Goal: Transaction & Acquisition: Purchase product/service

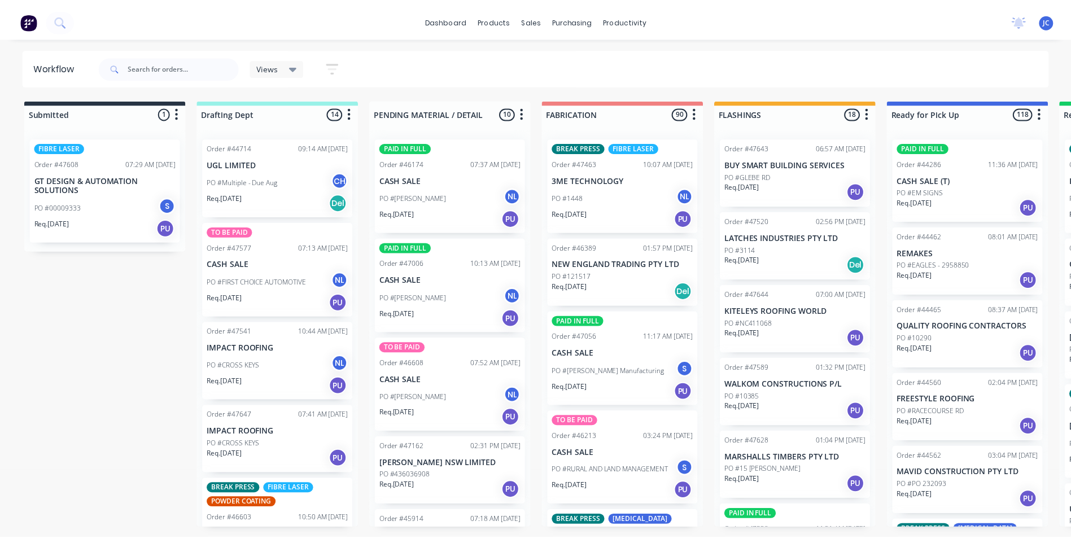
scroll to position [470, 0]
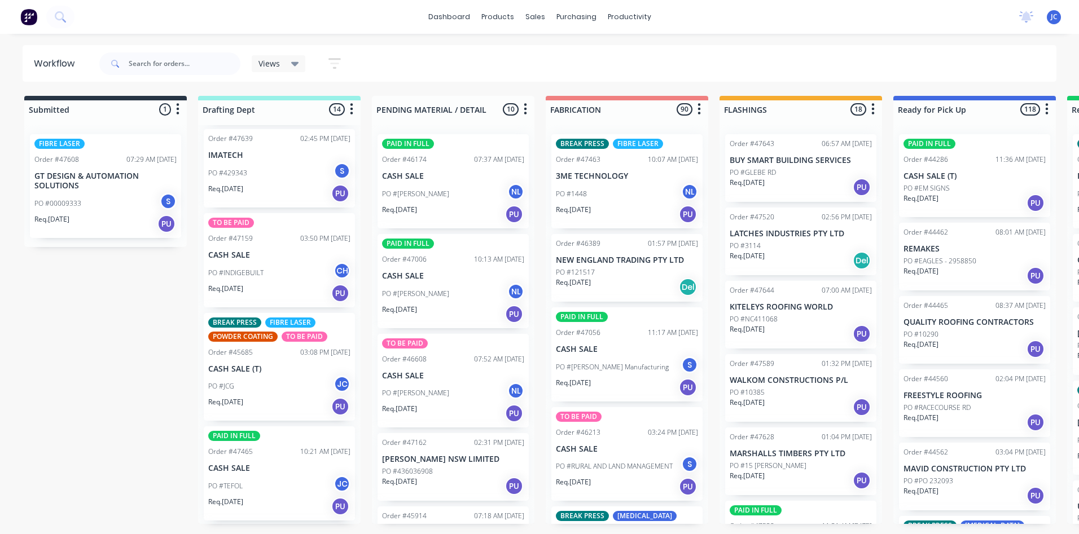
click at [86, 54] on div "Workflow" at bounding box center [60, 64] width 74 height 34
click at [138, 63] on input "text" at bounding box center [185, 63] width 112 height 23
click at [142, 67] on input "text" at bounding box center [185, 63] width 112 height 23
click at [130, 63] on input "text" at bounding box center [185, 63] width 112 height 23
type input "47462"
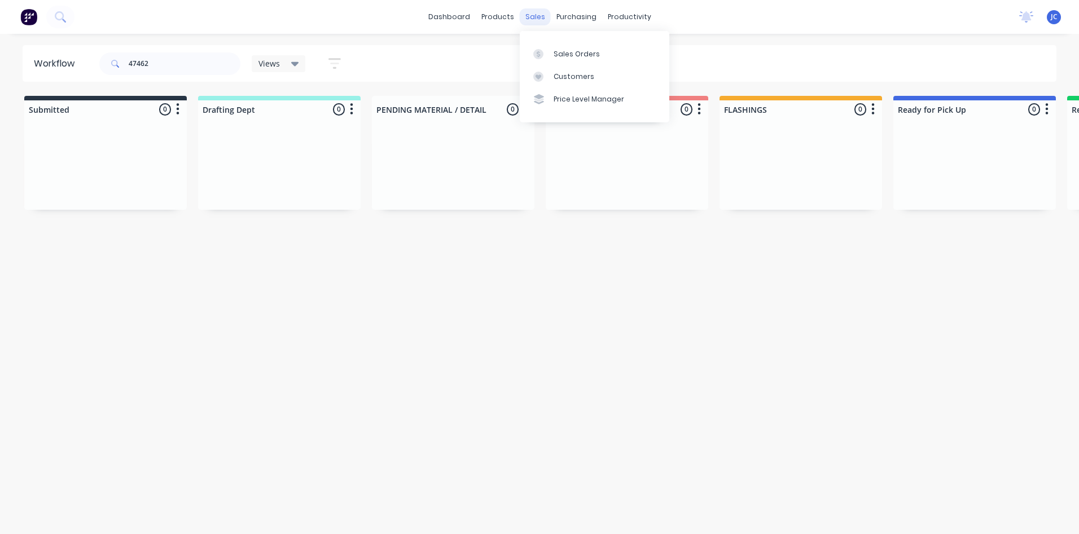
click at [526, 19] on div "sales" at bounding box center [535, 16] width 31 height 17
click at [575, 51] on div "Sales Orders" at bounding box center [577, 54] width 46 height 10
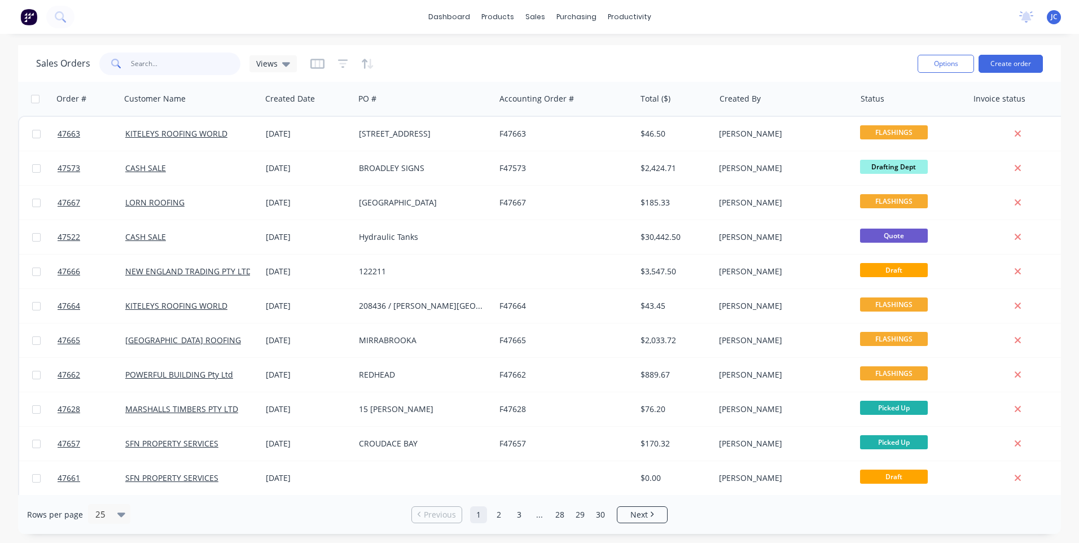
click at [156, 65] on input "text" at bounding box center [186, 63] width 110 height 23
type input "47462"
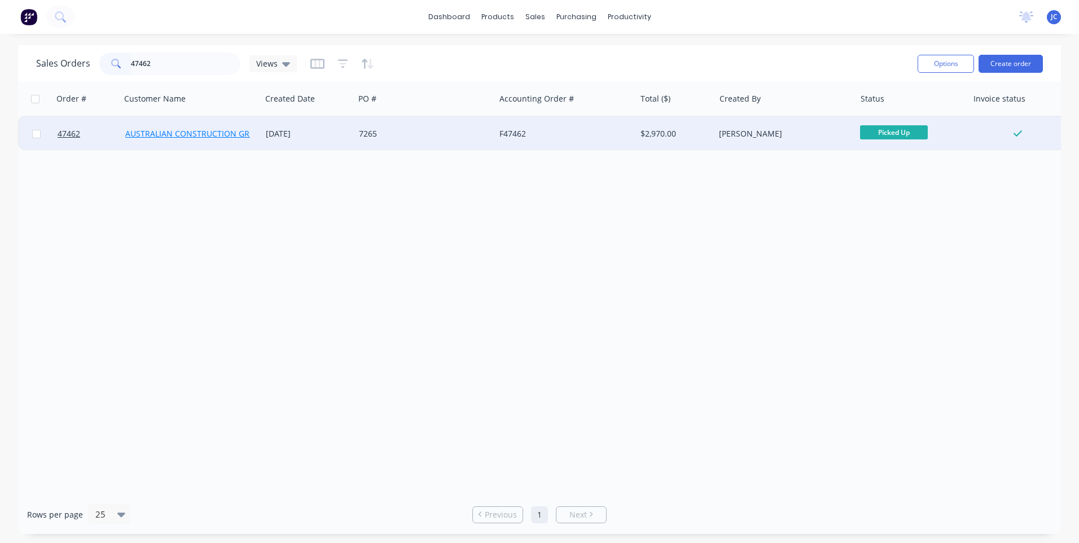
click at [200, 134] on link "AUSTRALIAN CONSTRUCTION GROUP" at bounding box center [195, 133] width 141 height 11
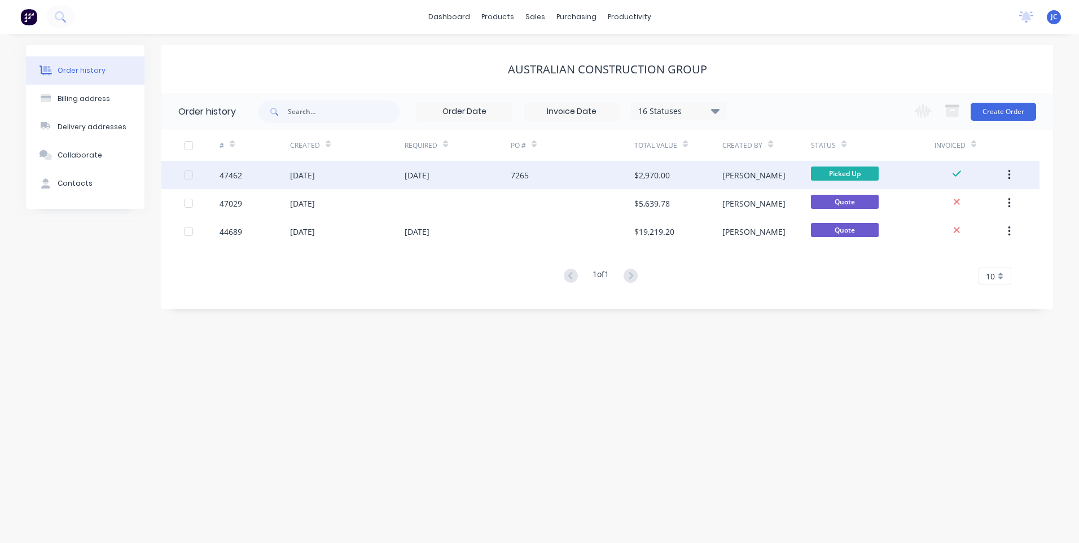
click at [385, 175] on div "[DATE]" at bounding box center [347, 175] width 115 height 28
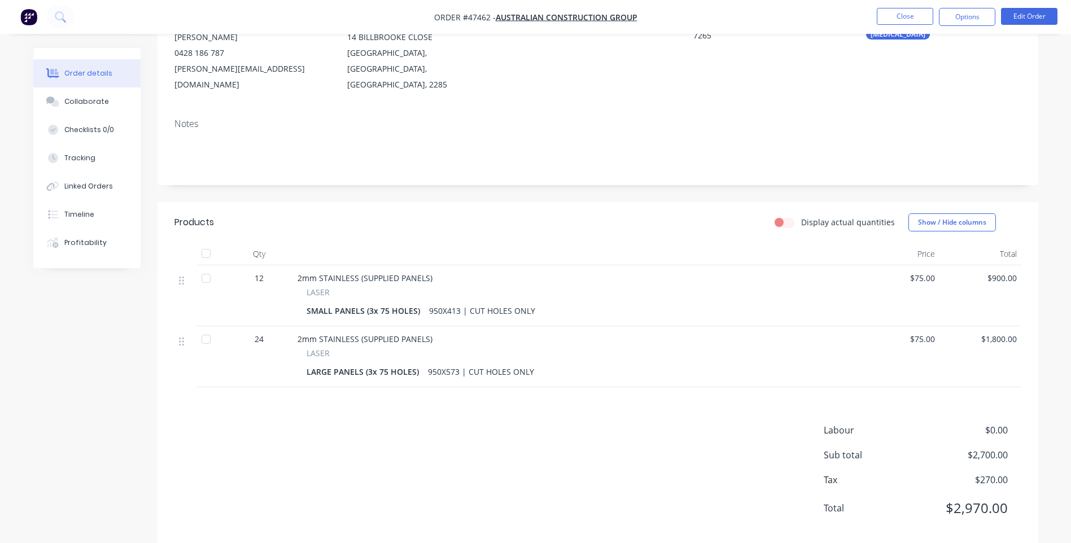
scroll to position [132, 0]
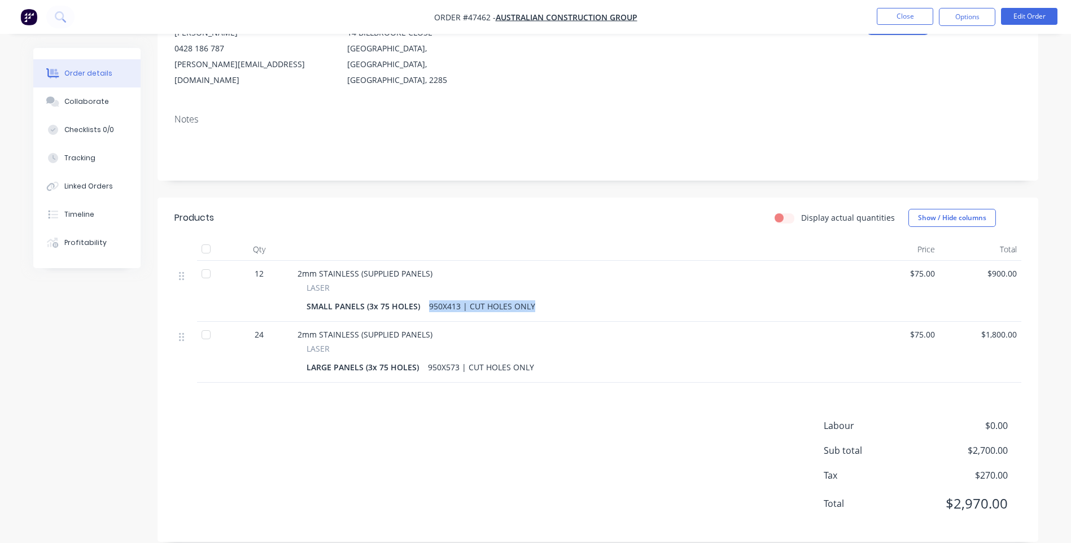
drag, startPoint x: 536, startPoint y: 289, endPoint x: 424, endPoint y: 294, distance: 111.8
click at [424, 298] on div "SMALL PANELS (3x 75 HOLES) 950X413 | CUT HOLES ONLY" at bounding box center [574, 306] width 537 height 16
drag, startPoint x: 424, startPoint y: 294, endPoint x: 435, endPoint y: 349, distance: 55.8
click at [435, 359] on div "950X573 | CUT HOLES ONLY" at bounding box center [480, 367] width 115 height 16
click at [430, 359] on div "950X573 | CUT HOLES ONLY" at bounding box center [480, 367] width 115 height 16
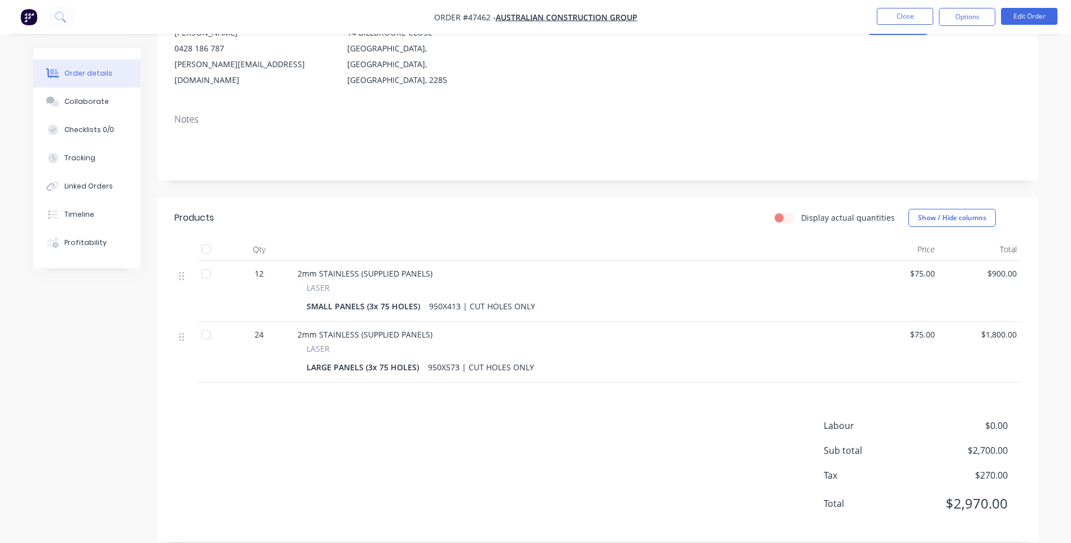
click at [430, 359] on div "950X573 | CUT HOLES ONLY" at bounding box center [480, 367] width 115 height 16
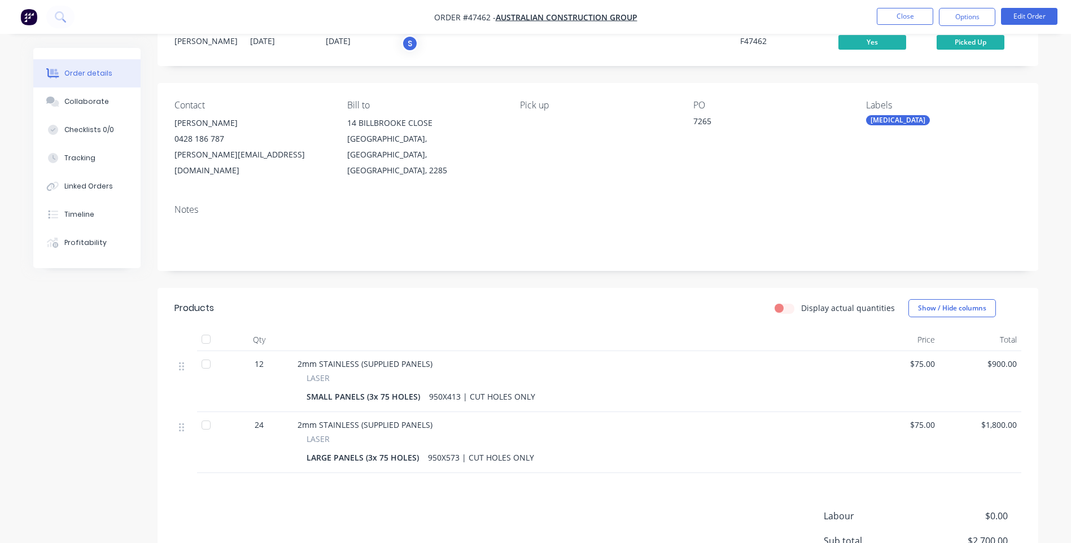
scroll to position [0, 0]
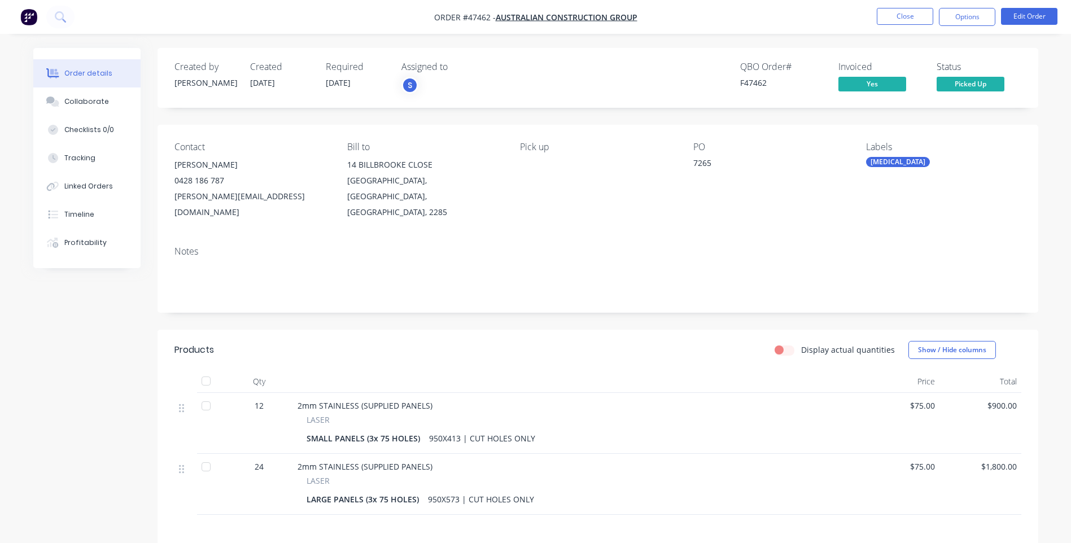
click at [624, 305] on div "Created by [PERSON_NAME] Created [DATE] Required [DATE] Assigned to S QBO Order…" at bounding box center [597, 361] width 880 height 626
click at [84, 103] on div "Collaborate" at bounding box center [86, 101] width 45 height 10
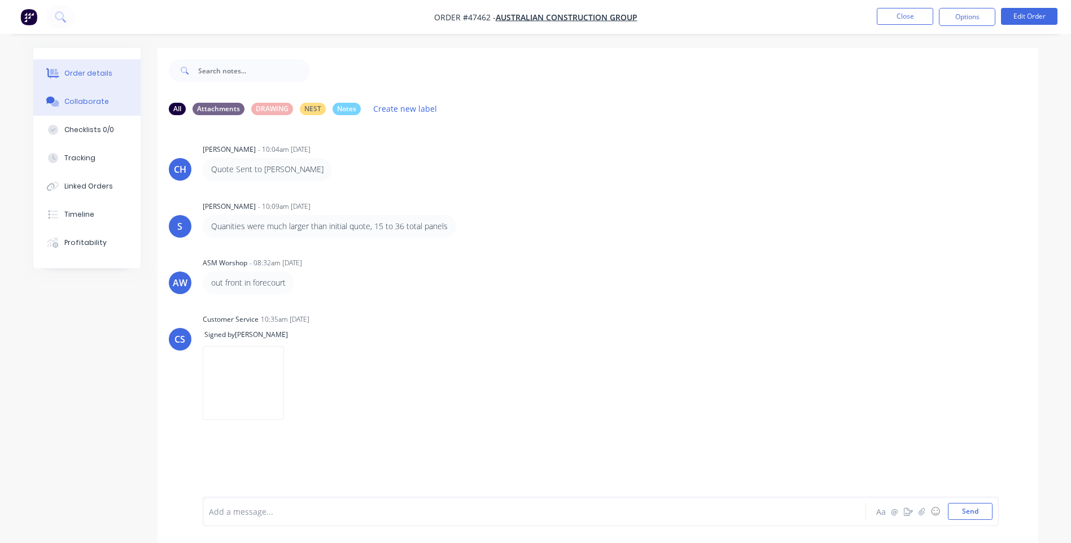
click at [84, 75] on div "Order details" at bounding box center [88, 73] width 48 height 10
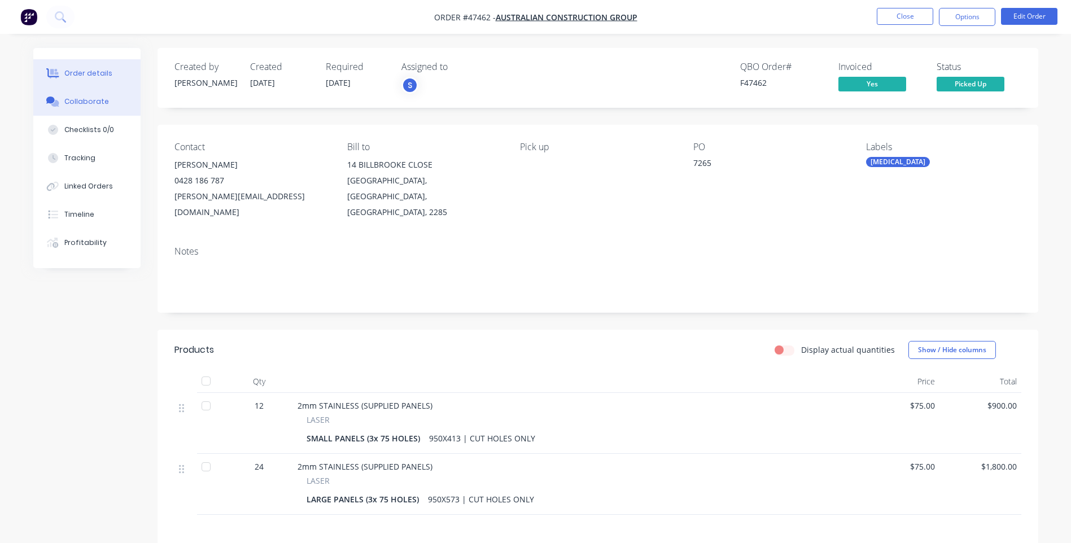
click at [88, 91] on button "Collaborate" at bounding box center [86, 101] width 107 height 28
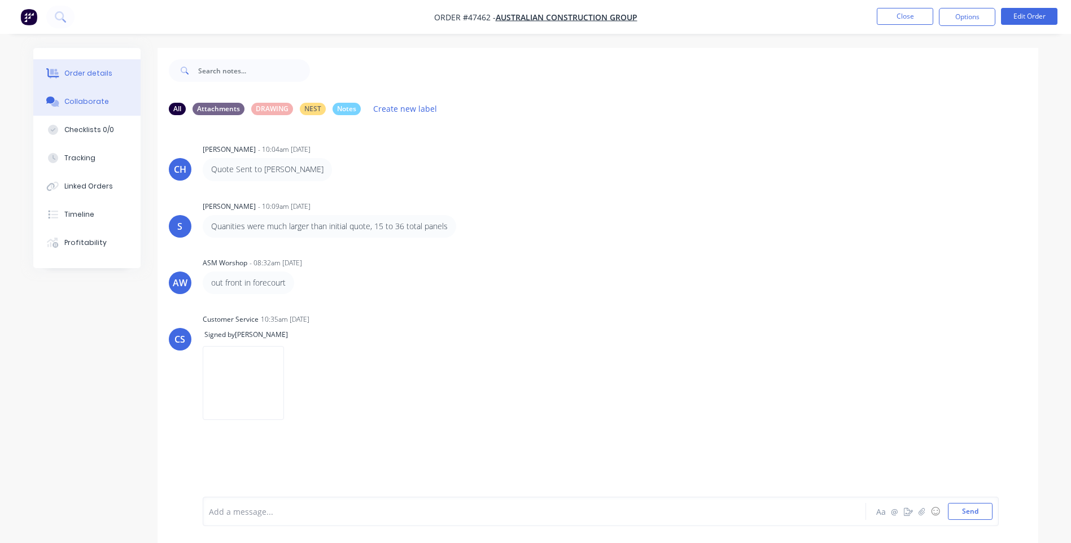
click at [82, 77] on div "Order details" at bounding box center [88, 73] width 48 height 10
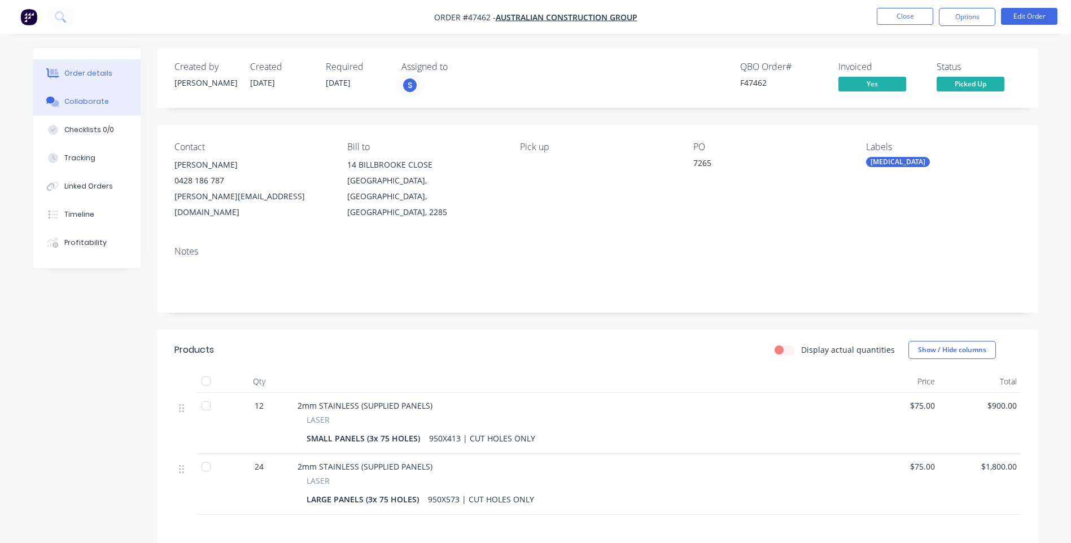
click at [90, 100] on div "Collaborate" at bounding box center [86, 101] width 45 height 10
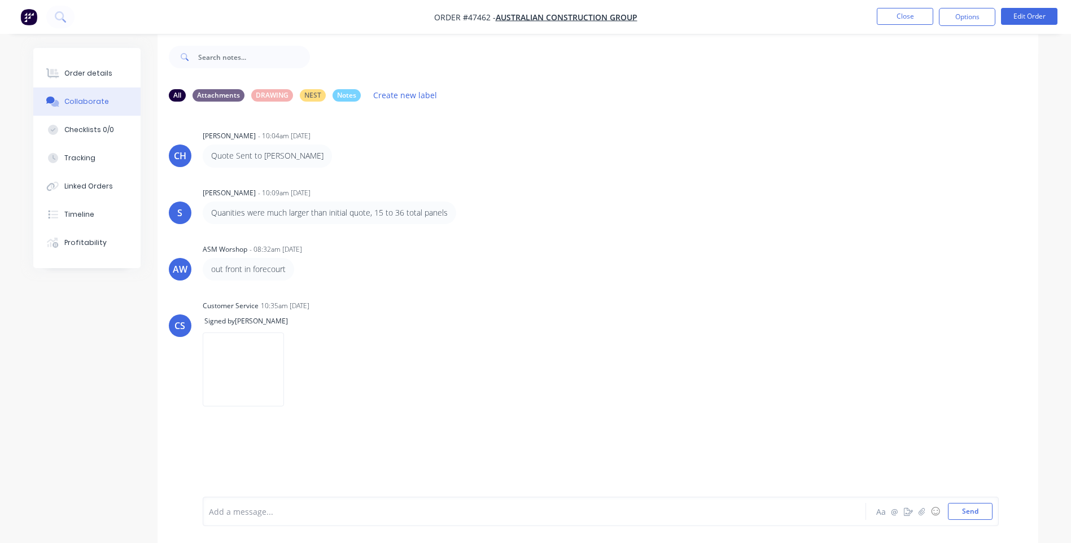
scroll to position [17, 0]
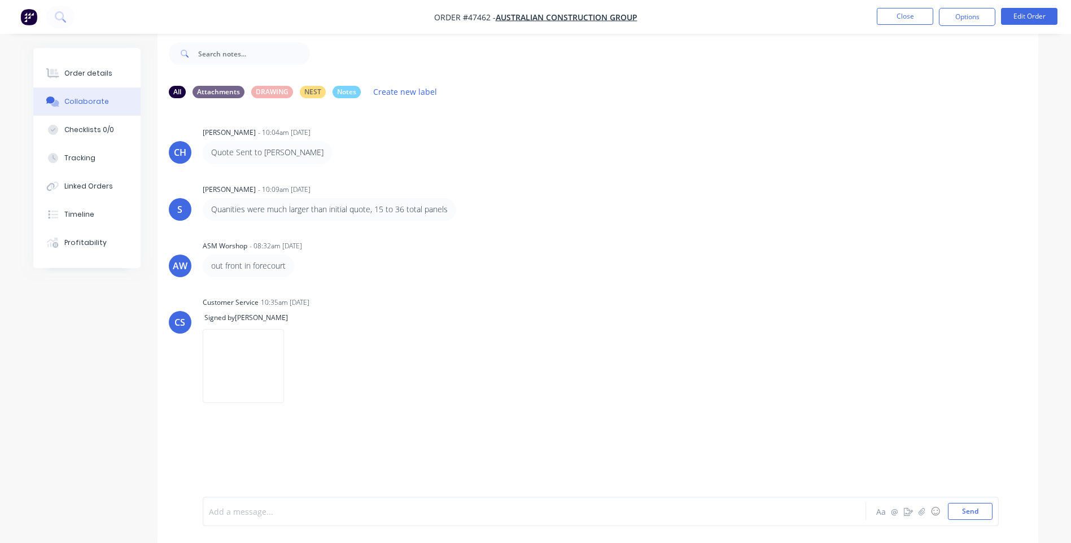
click at [273, 508] on div at bounding box center [502, 512] width 587 height 12
drag, startPoint x: 293, startPoint y: 515, endPoint x: 300, endPoint y: 519, distance: 7.7
click at [295, 516] on span "received phone call - csutomer says one of the holes is approx. 30mm off from w…" at bounding box center [412, 511] width 407 height 11
click at [612, 511] on div "received phone call - customer says one of the holes is approx. 30mm off from w…" at bounding box center [502, 512] width 587 height 12
click at [621, 514] on div "received phone call - customer says one of the holes is approx. 30mm off from w…" at bounding box center [502, 512] width 587 height 12
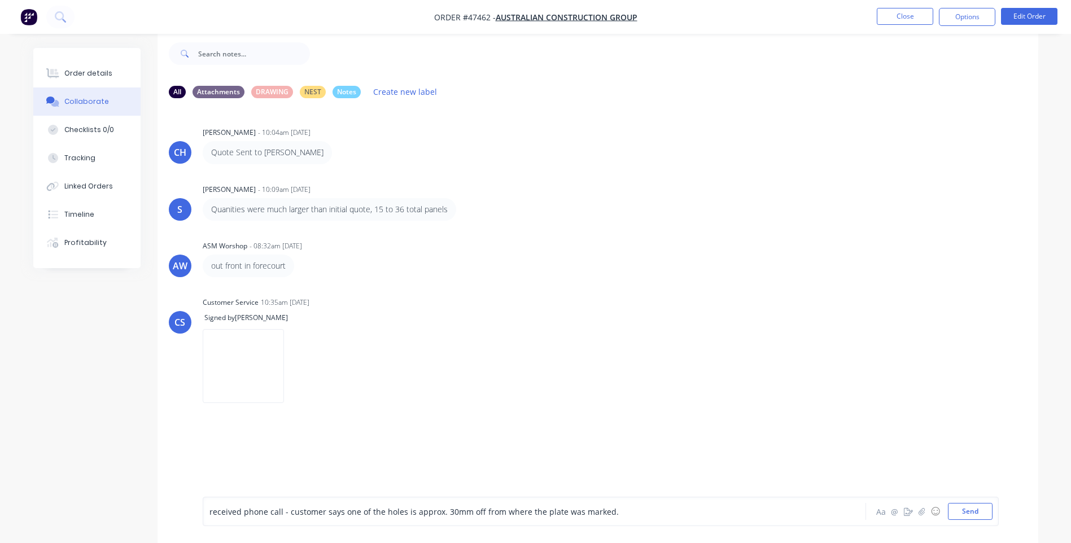
click at [628, 512] on div "received phone call - customer says one of the holes is approx. 30mm off from w…" at bounding box center [502, 512] width 587 height 12
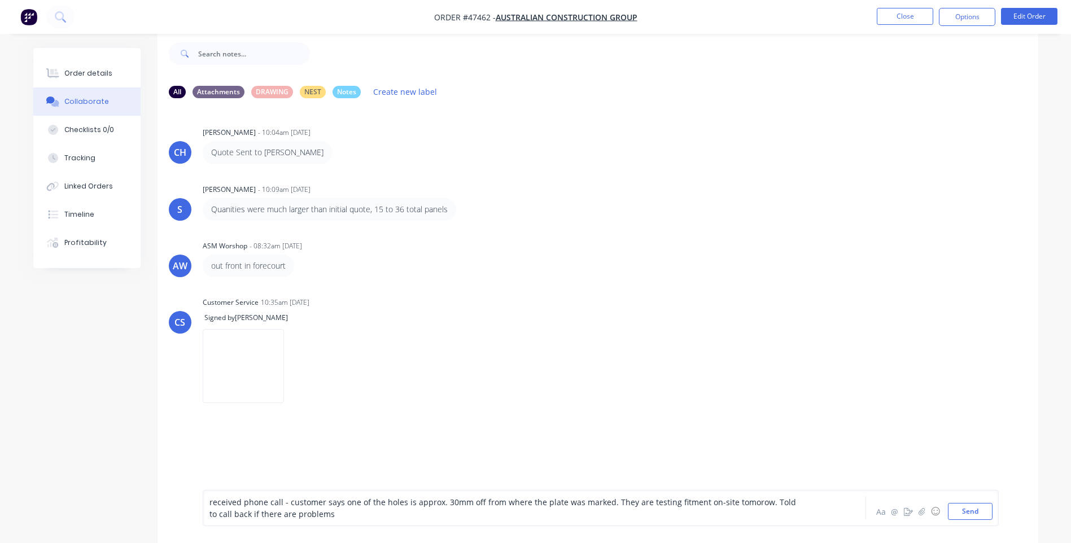
click at [335, 516] on div "received phone call - customer says one of the holes is approx. 30mm off from w…" at bounding box center [502, 508] width 587 height 24
click at [344, 513] on span "received phone call - customer says one of the holes is approx. 30mm off from w…" at bounding box center [503, 508] width 589 height 23
click at [464, 510] on div "received phone call - customer says one of the holes is approx. 30mm off from w…" at bounding box center [502, 508] width 587 height 24
click at [363, 511] on span "received phone call - customer says one of the holes is approx. 30mm off from w…" at bounding box center [503, 508] width 589 height 23
click at [519, 516] on div "received phone call - customer says one of the holes is approx. 30mm off from w…" at bounding box center [502, 508] width 587 height 24
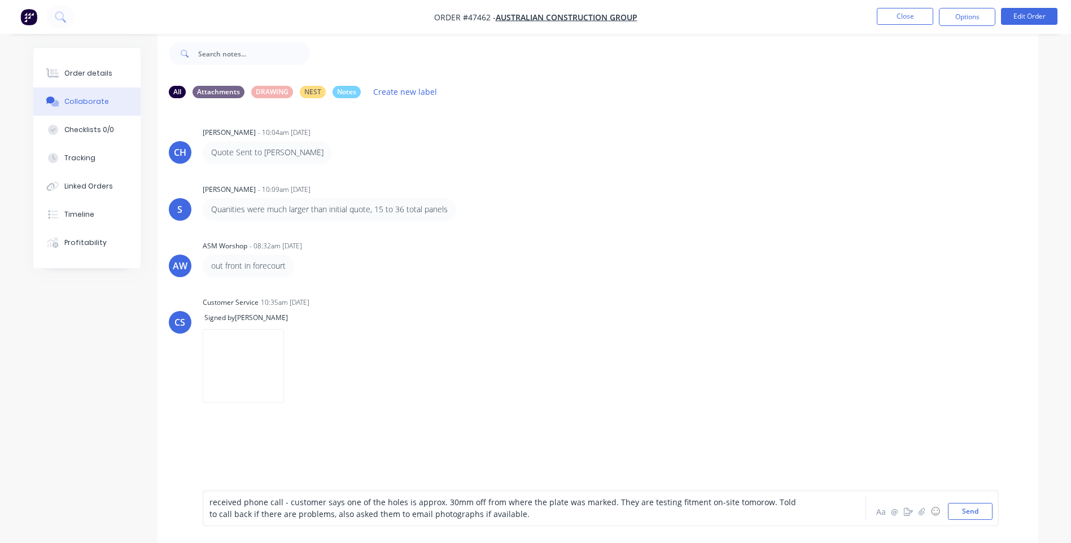
click at [520, 517] on div "received phone call - customer says one of the holes is approx. 30mm off from w…" at bounding box center [502, 508] width 587 height 24
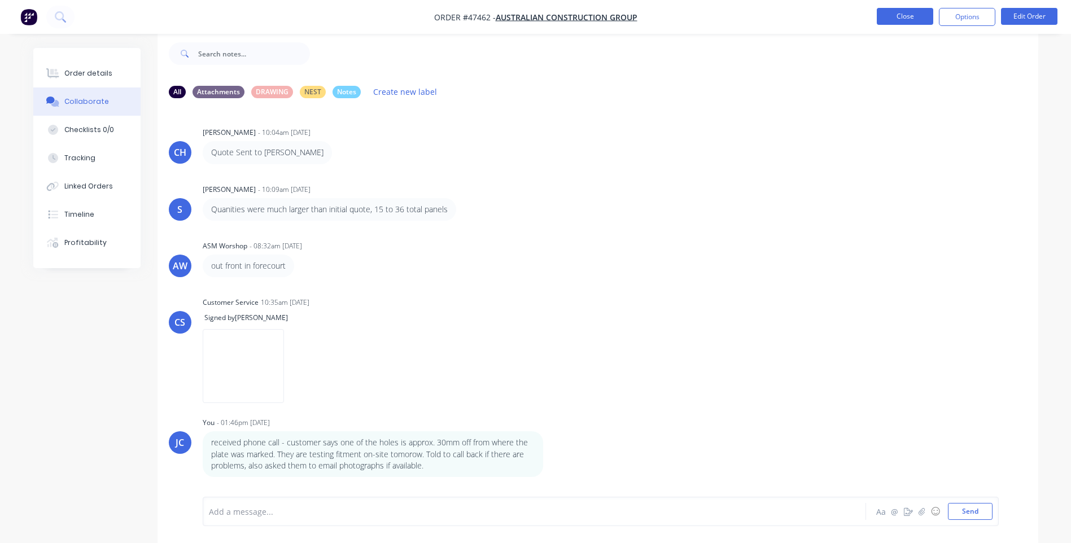
click at [896, 17] on button "Close" at bounding box center [904, 16] width 56 height 17
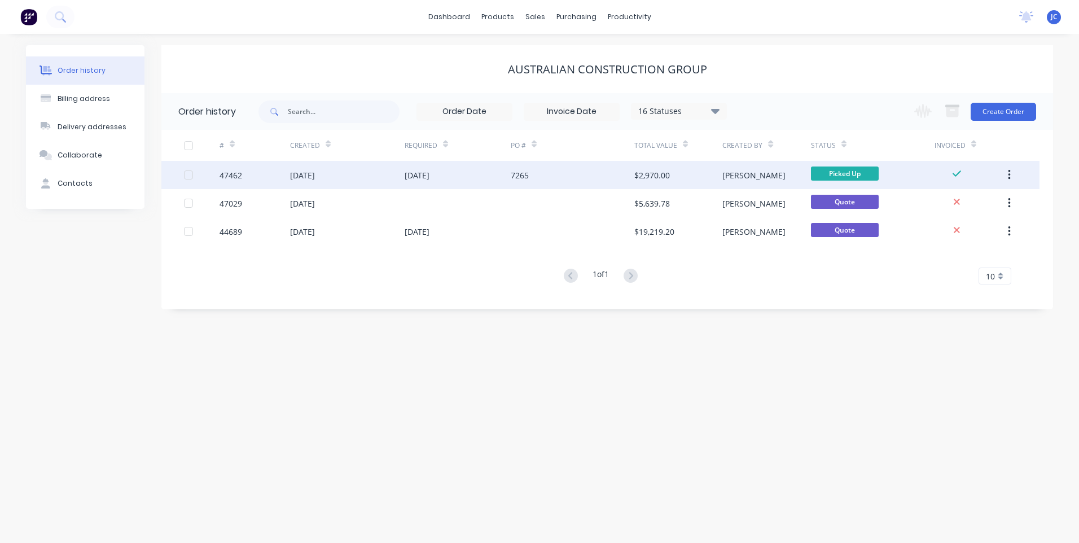
click at [299, 173] on div "[DATE]" at bounding box center [302, 175] width 25 height 12
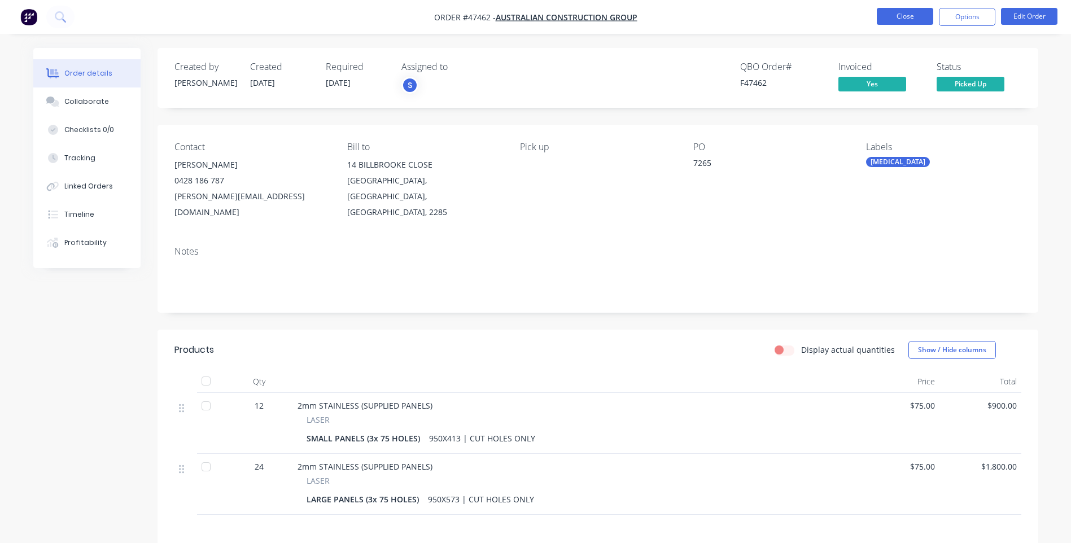
click at [889, 19] on button "Close" at bounding box center [904, 16] width 56 height 17
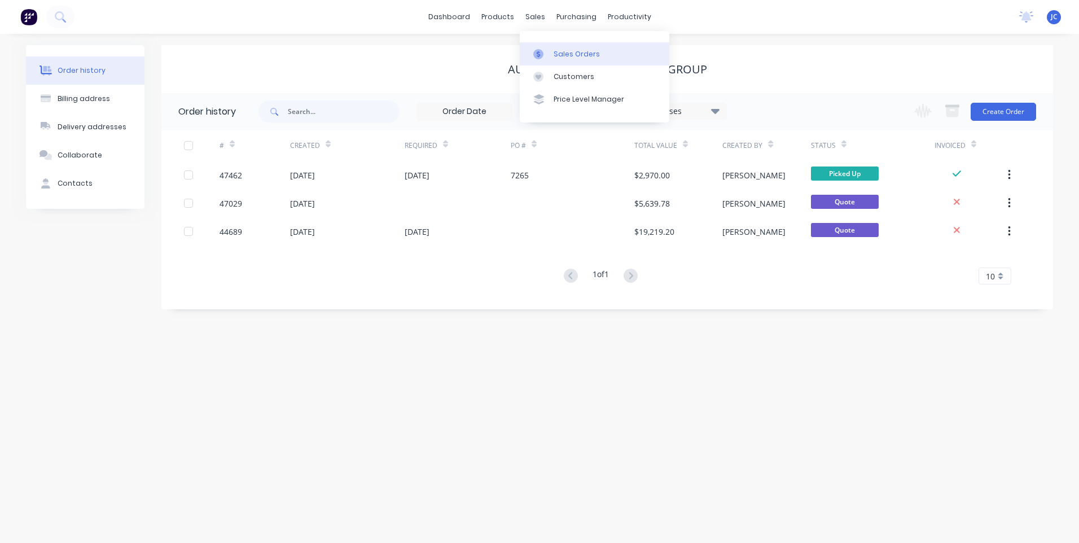
click at [559, 51] on div "Sales Orders" at bounding box center [577, 54] width 46 height 10
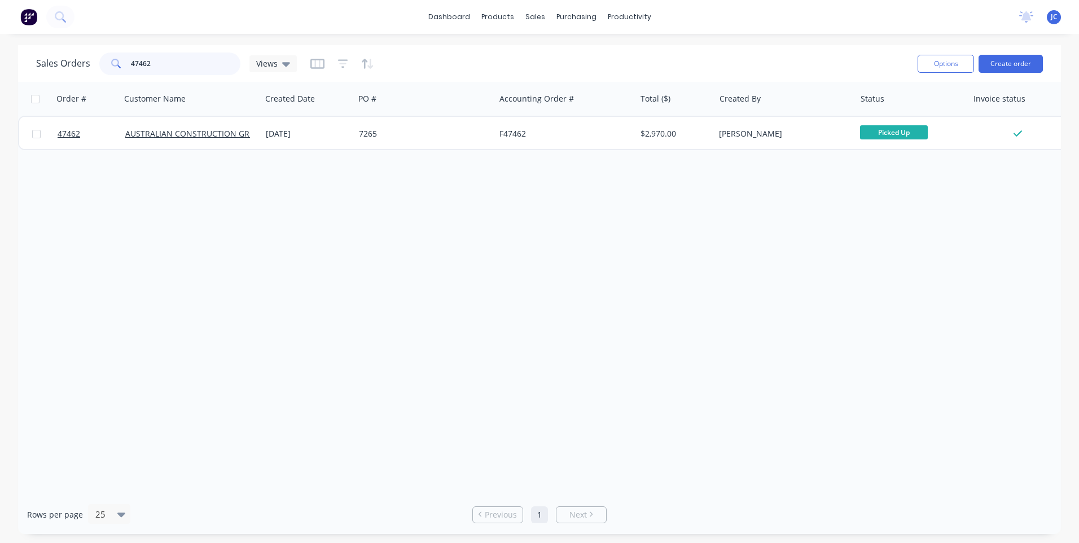
drag, startPoint x: 177, startPoint y: 62, endPoint x: 113, endPoint y: 62, distance: 63.8
click at [113, 62] on div "47462" at bounding box center [169, 63] width 141 height 23
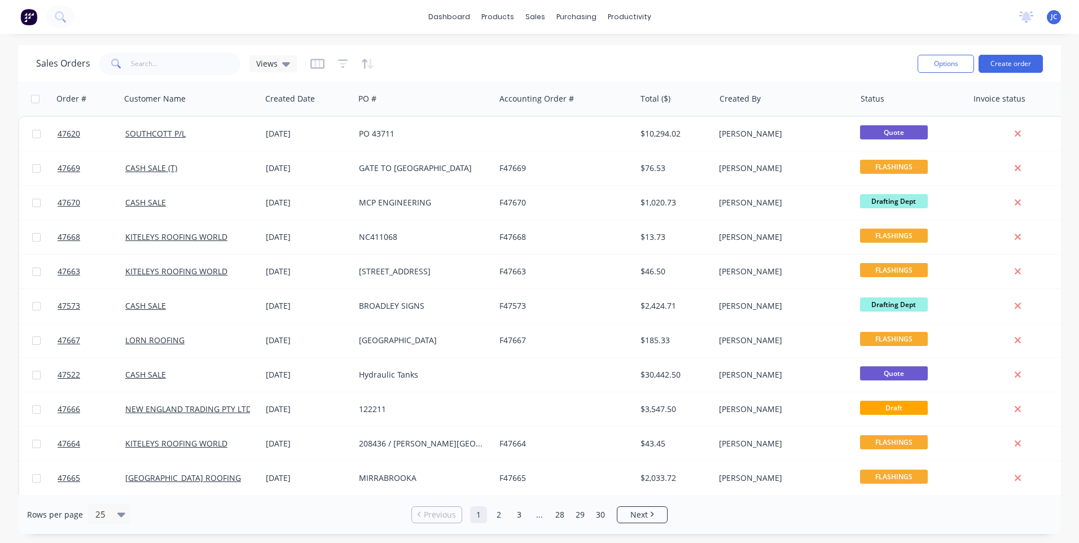
click at [485, 62] on div "Sales Orders Views" at bounding box center [472, 64] width 872 height 28
click at [994, 61] on button "Create order" at bounding box center [1011, 64] width 64 height 18
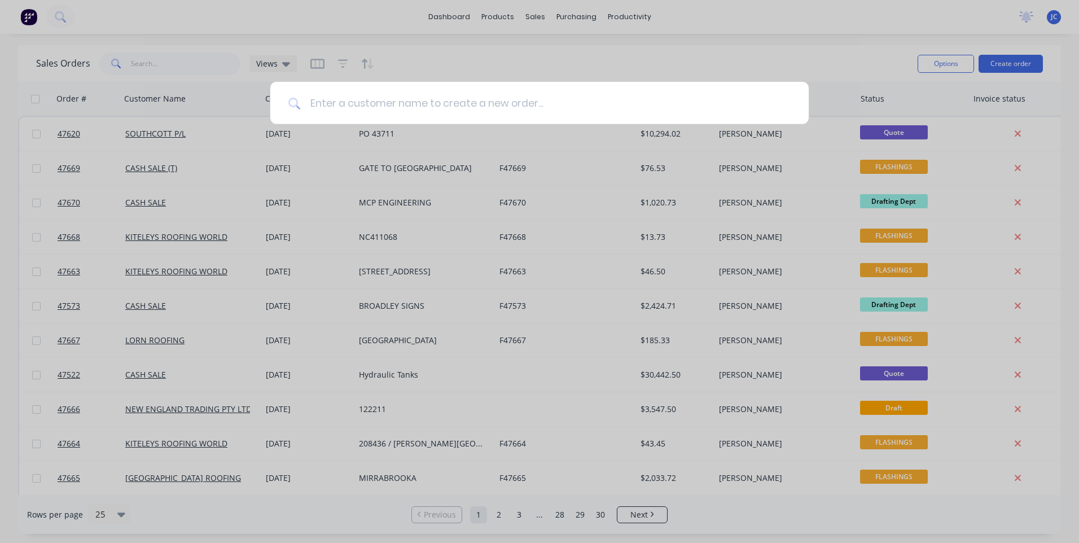
click at [440, 100] on input at bounding box center [546, 103] width 490 height 42
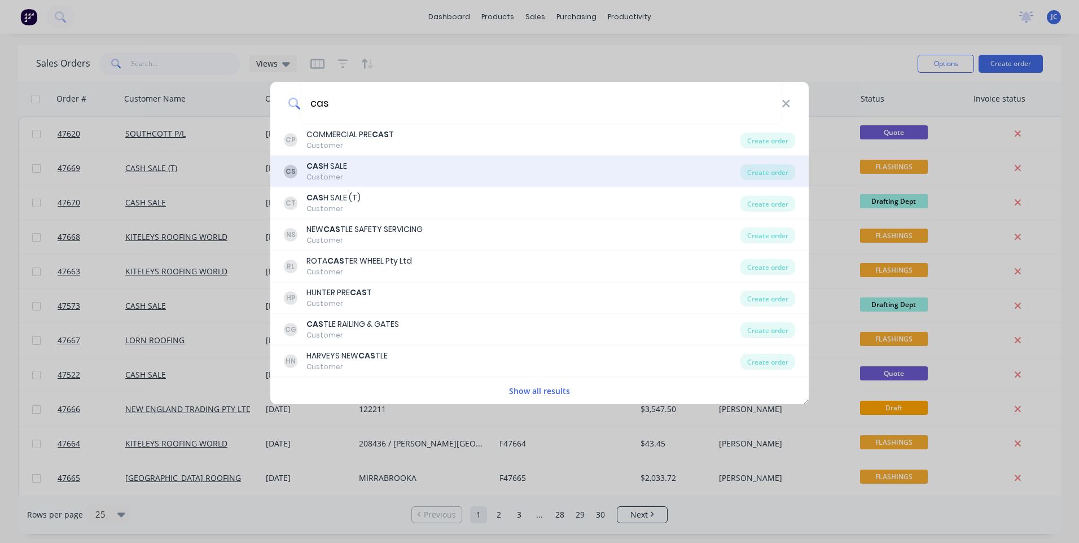
type input "cas"
click at [328, 168] on div "CAS H SALE" at bounding box center [326, 166] width 41 height 12
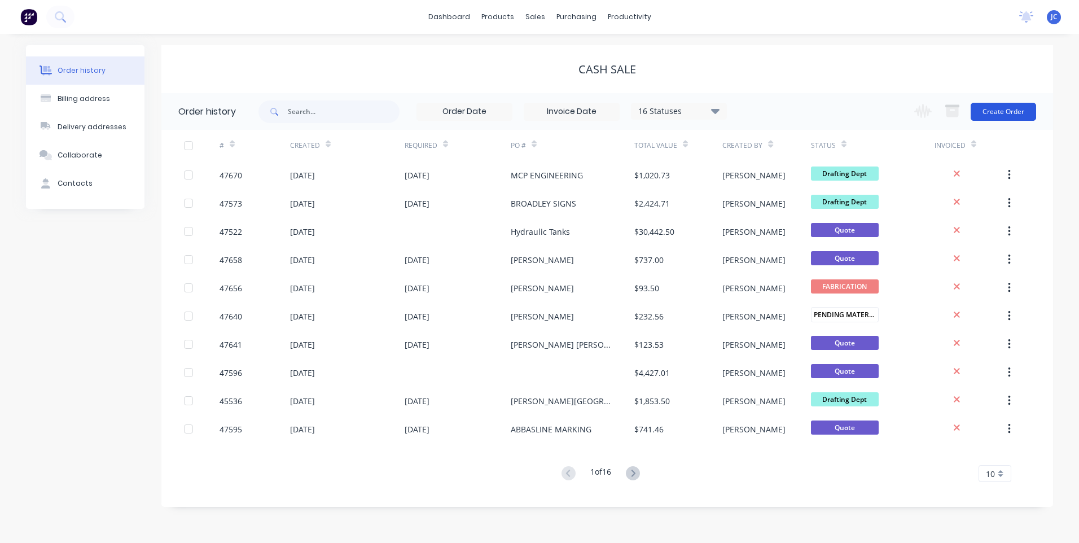
click at [1001, 104] on button "Create Order" at bounding box center [1003, 112] width 65 height 18
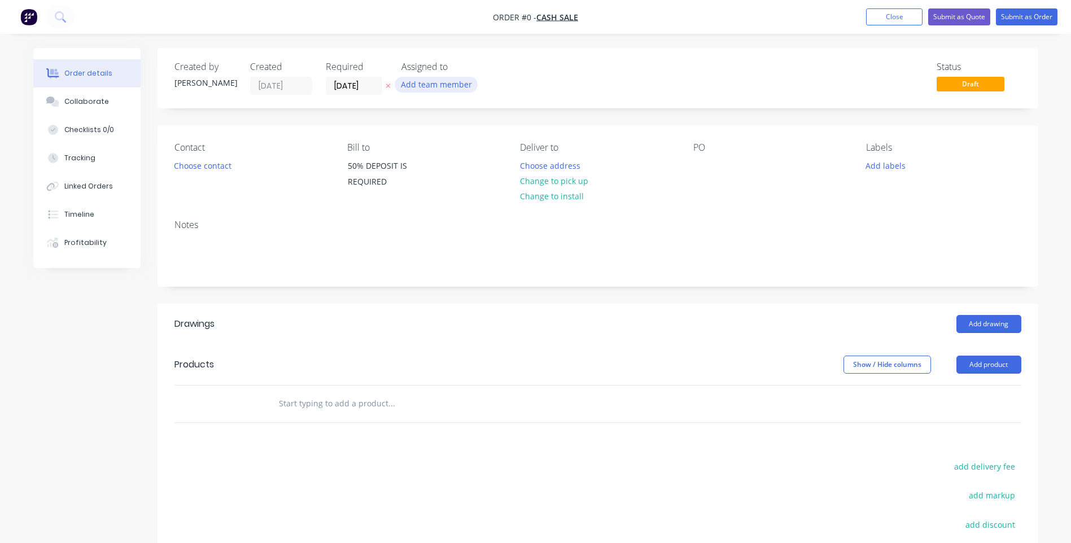
click at [433, 85] on button "Add team member" at bounding box center [435, 84] width 83 height 15
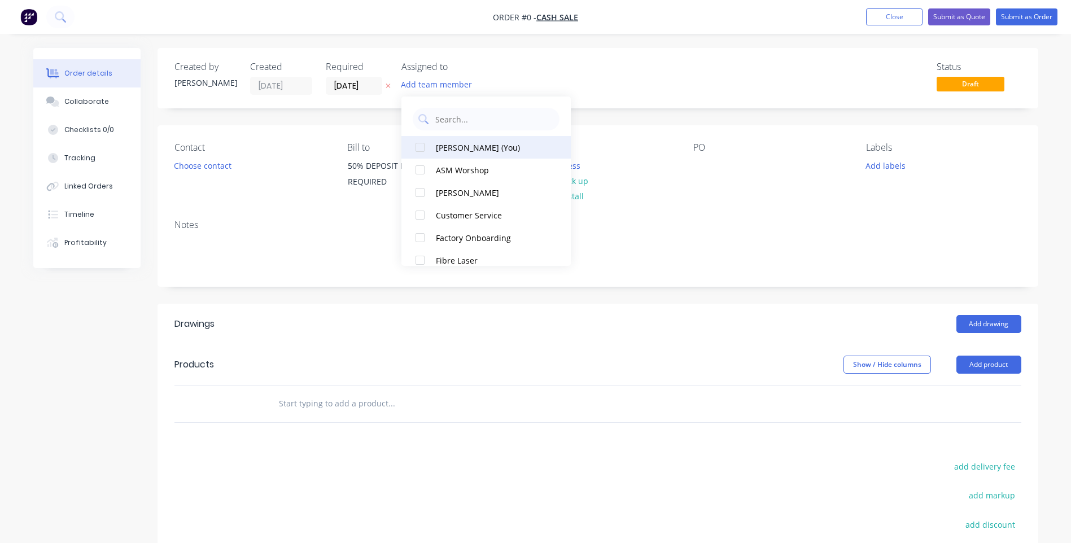
click at [463, 147] on div "[PERSON_NAME] (You)" at bounding box center [492, 148] width 113 height 12
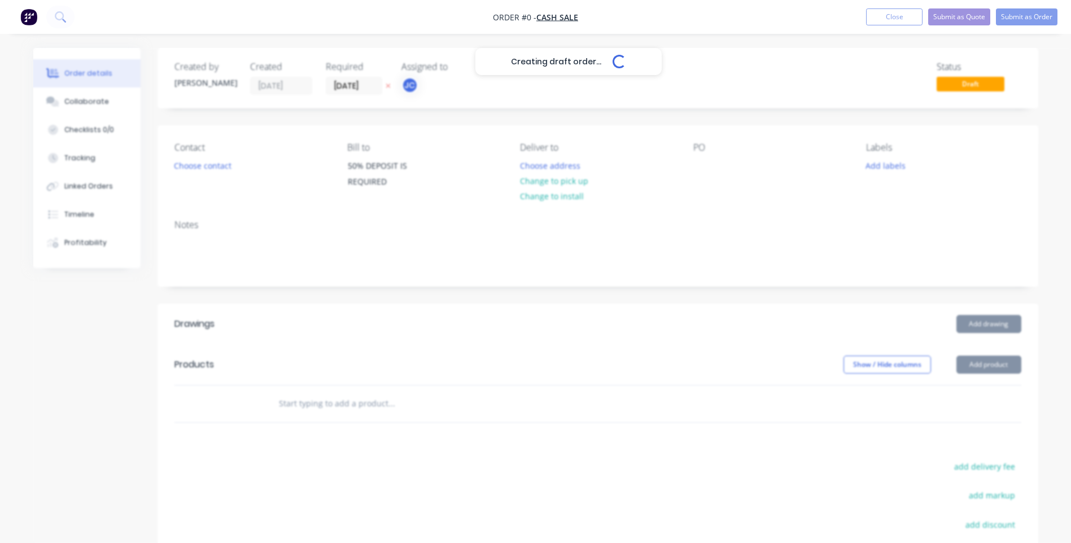
click at [685, 120] on div "Creating draft order... Loading... Order details Collaborate Checklists 0/0 Tra…" at bounding box center [535, 367] width 1027 height 638
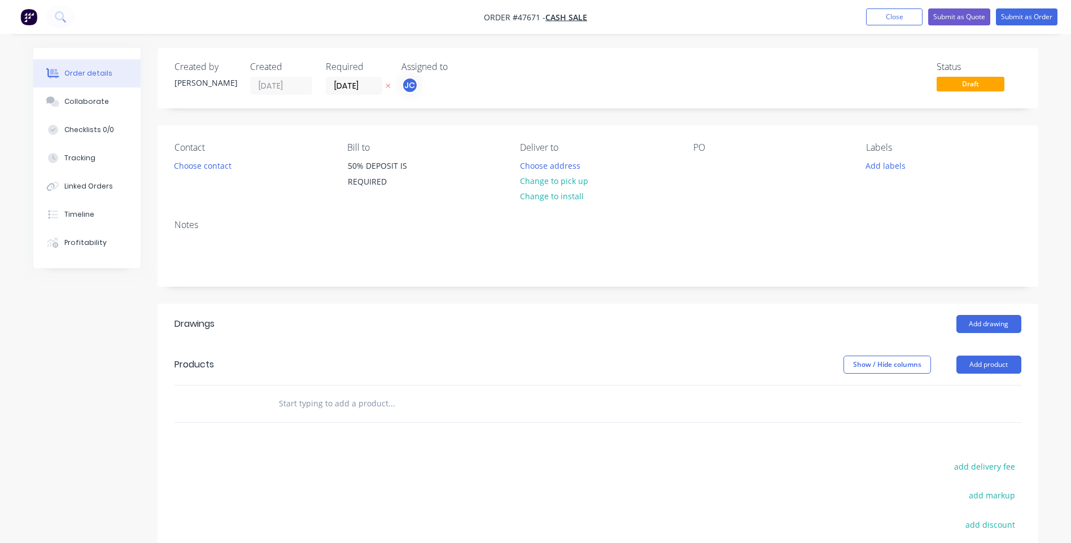
click at [388, 87] on icon at bounding box center [387, 86] width 5 height 5
click at [348, 88] on input at bounding box center [356, 85] width 61 height 17
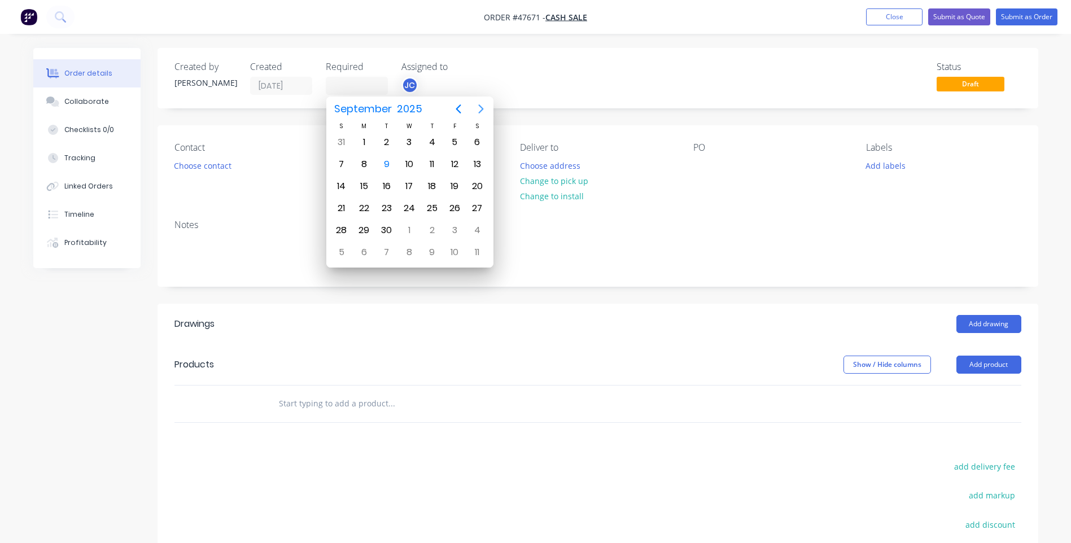
click at [480, 103] on icon "Next page" at bounding box center [481, 109] width 14 height 14
click at [460, 107] on icon "Previous page" at bounding box center [458, 109] width 14 height 14
click at [480, 106] on icon "Next page" at bounding box center [481, 109] width 14 height 14
click at [455, 108] on icon "Previous page" at bounding box center [458, 109] width 14 height 14
click at [482, 108] on icon "Next page" at bounding box center [480, 108] width 5 height 9
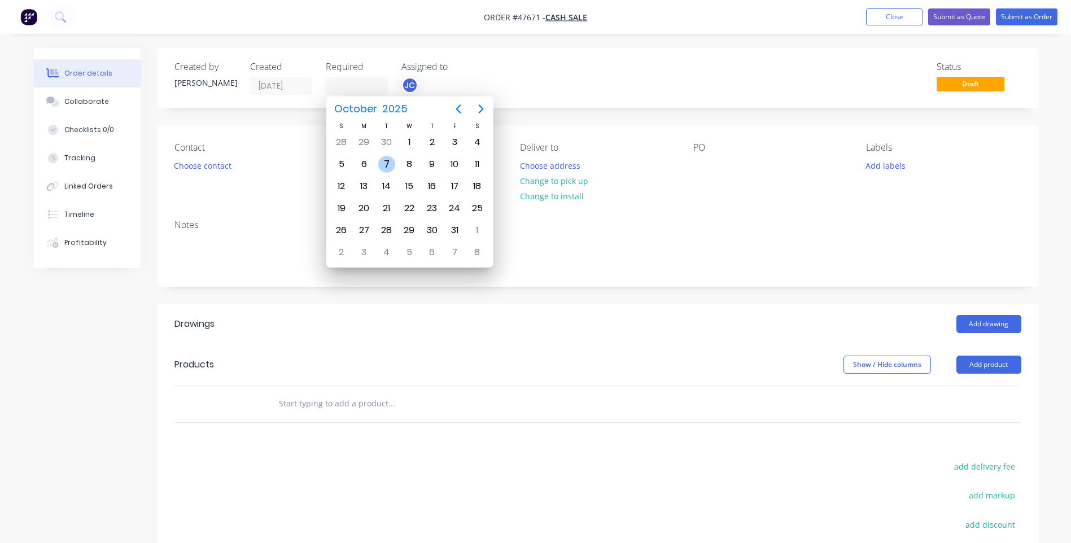
click at [384, 169] on div "7" at bounding box center [386, 164] width 17 height 17
type input "[DATE]"
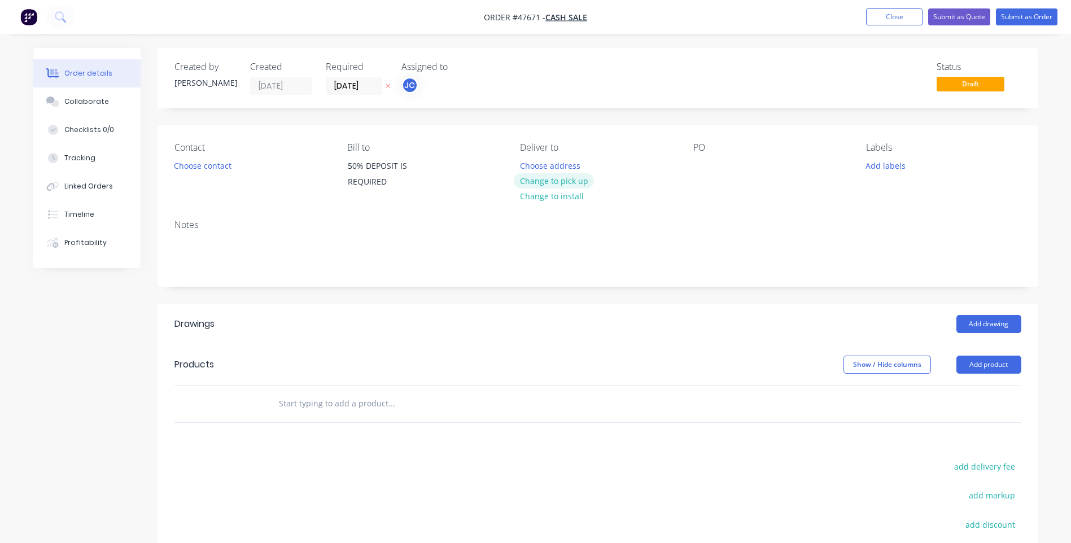
click at [557, 181] on button "Change to pick up" at bounding box center [554, 180] width 80 height 15
click at [891, 166] on button "Add labels" at bounding box center [885, 164] width 52 height 15
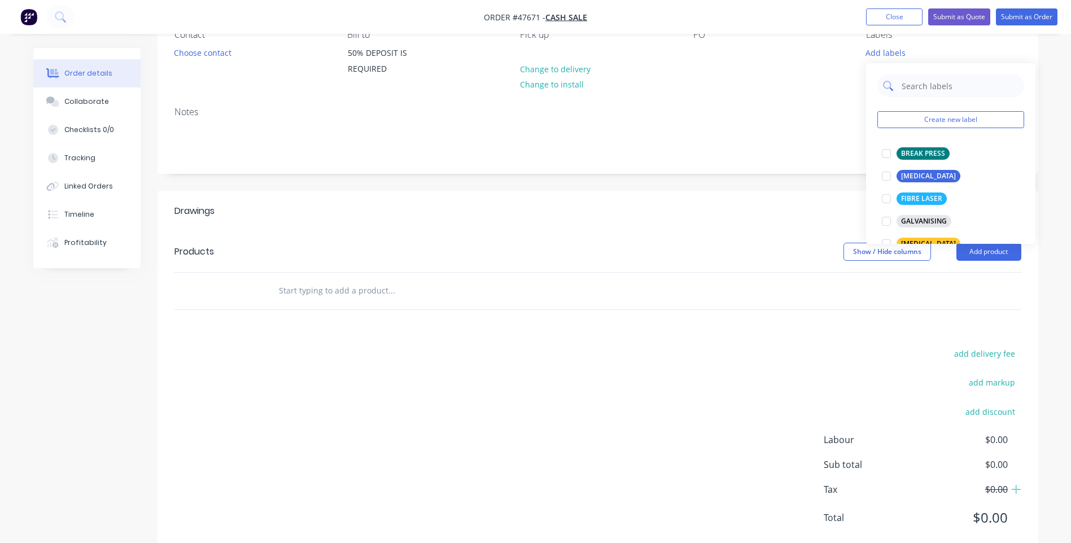
click at [938, 87] on input "text" at bounding box center [959, 85] width 118 height 23
type input "plas"
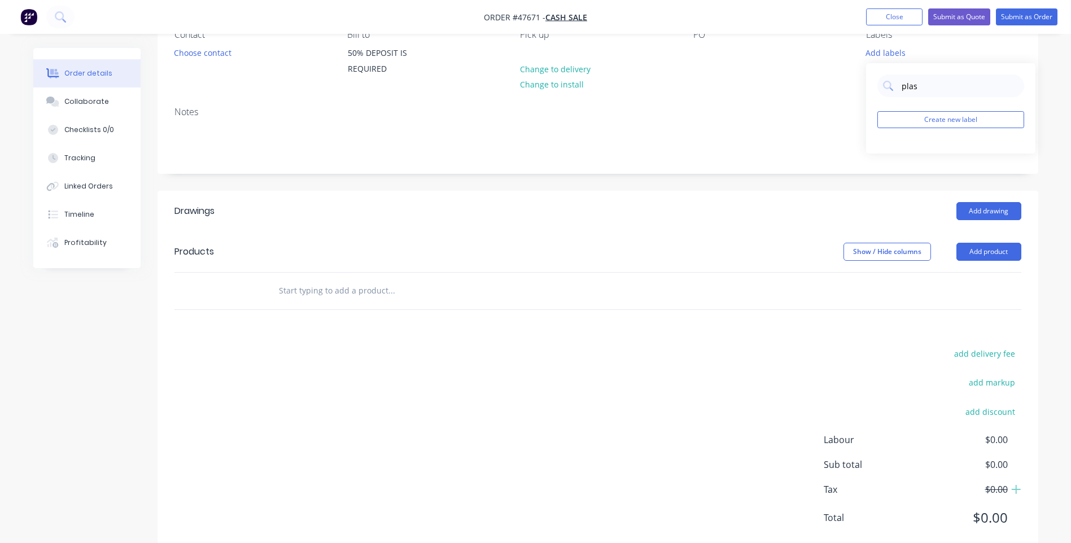
click at [812, 106] on div "Notes" at bounding box center [597, 136] width 880 height 76
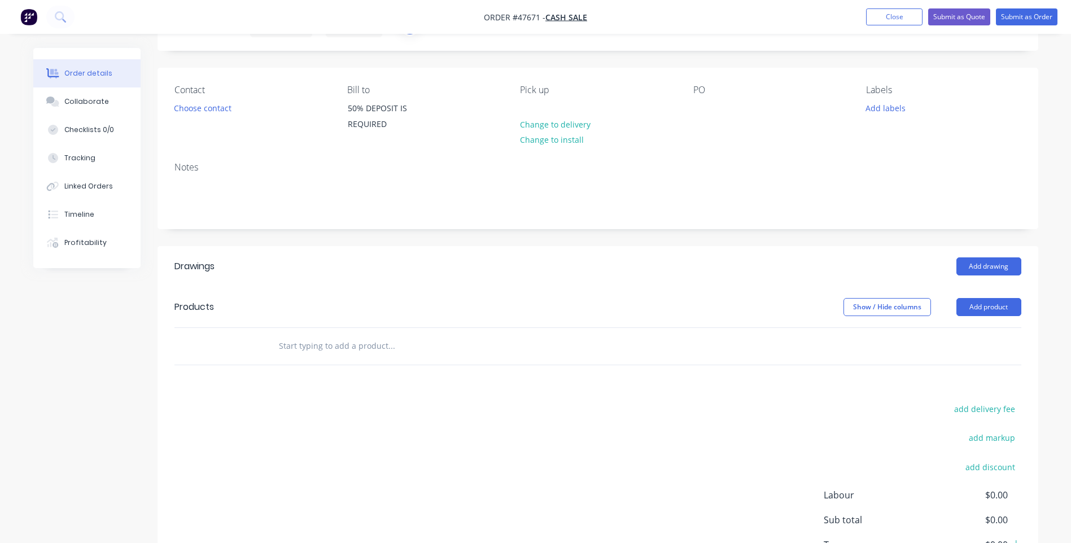
scroll to position [113, 0]
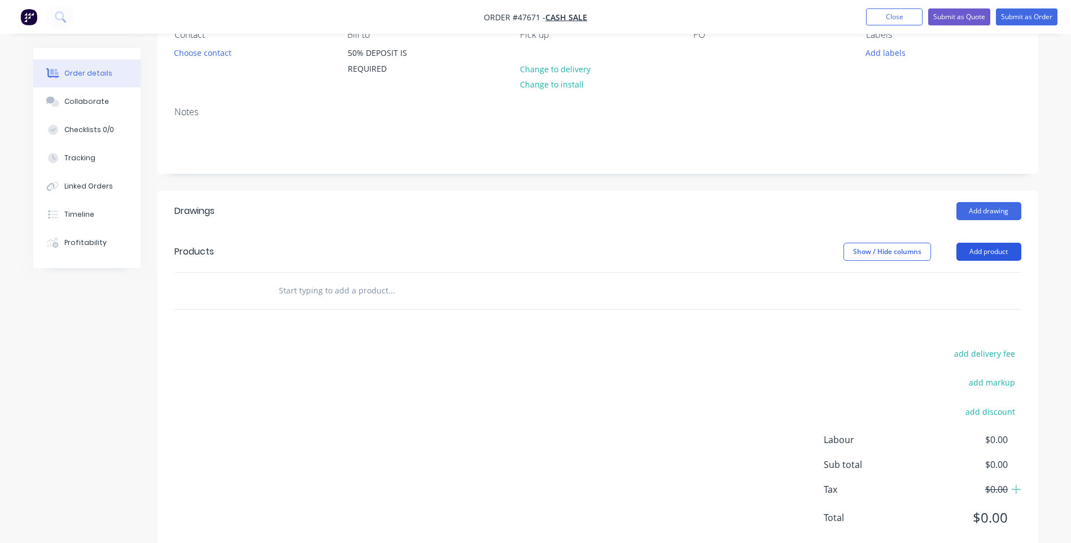
click at [999, 248] on button "Add product" at bounding box center [988, 252] width 65 height 18
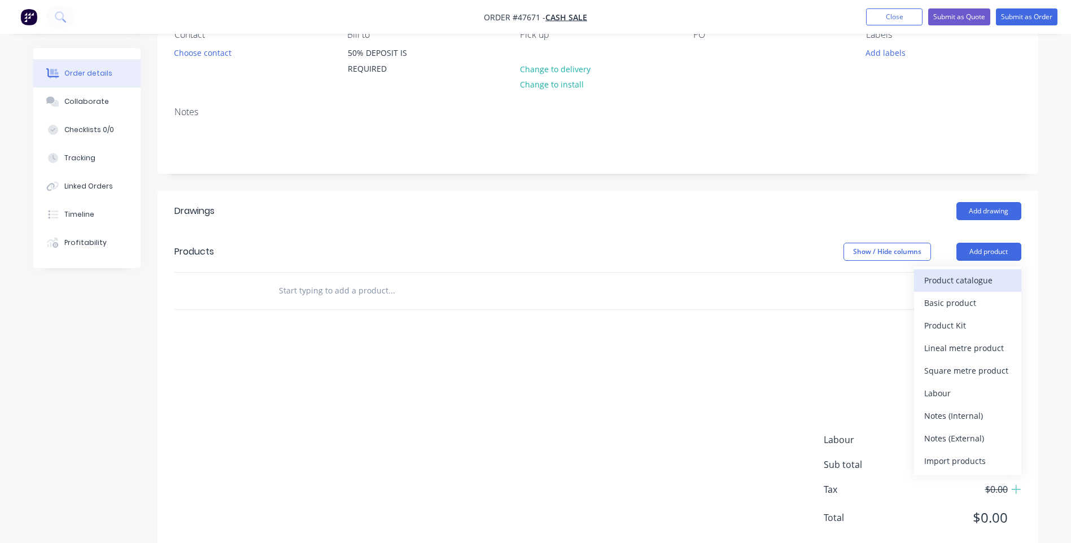
click at [971, 278] on div "Product catalogue" at bounding box center [967, 280] width 87 height 16
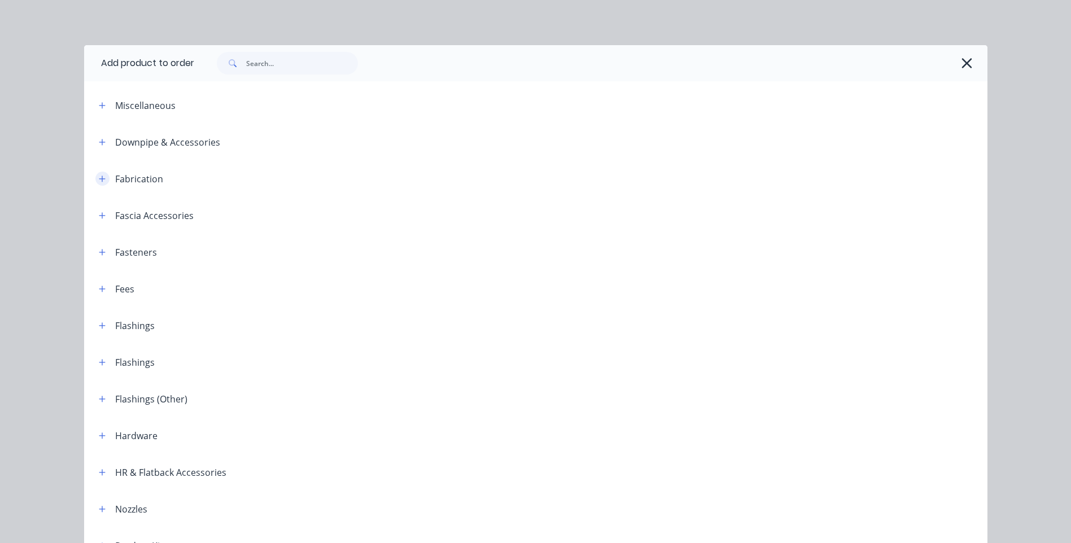
click at [99, 181] on icon "button" at bounding box center [102, 179] width 7 height 8
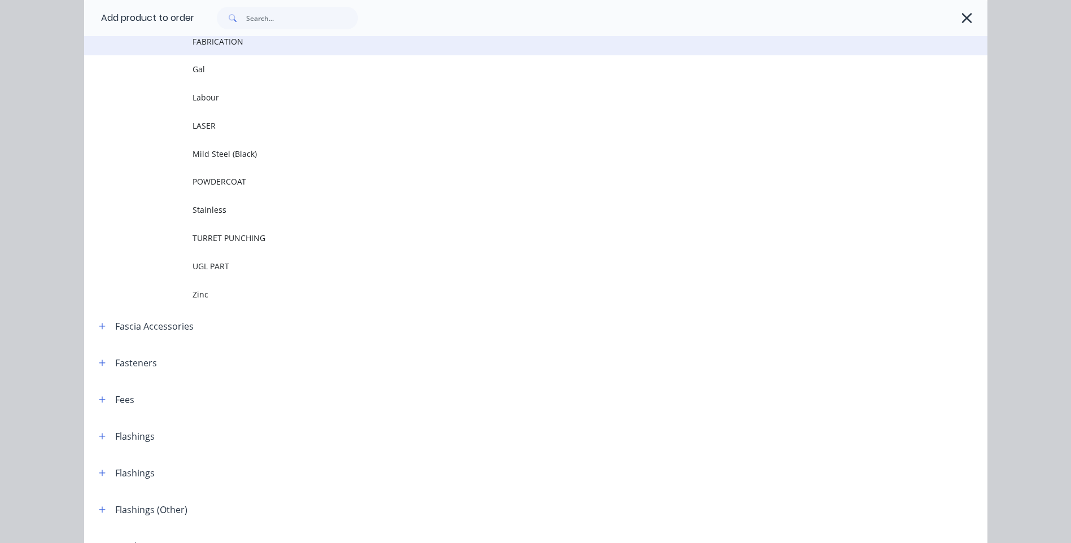
scroll to position [0, 0]
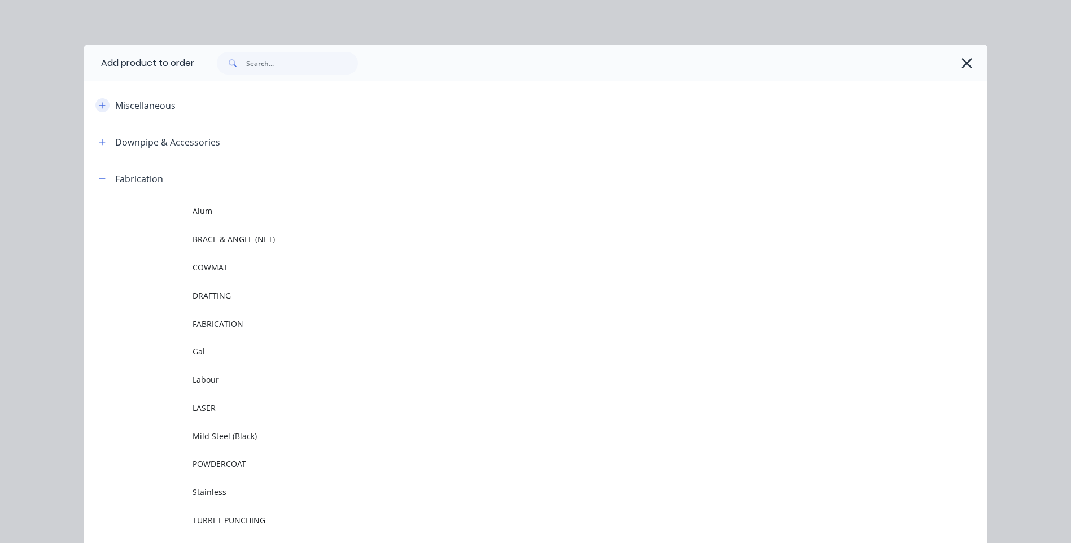
click at [100, 102] on icon "button" at bounding box center [102, 106] width 7 height 8
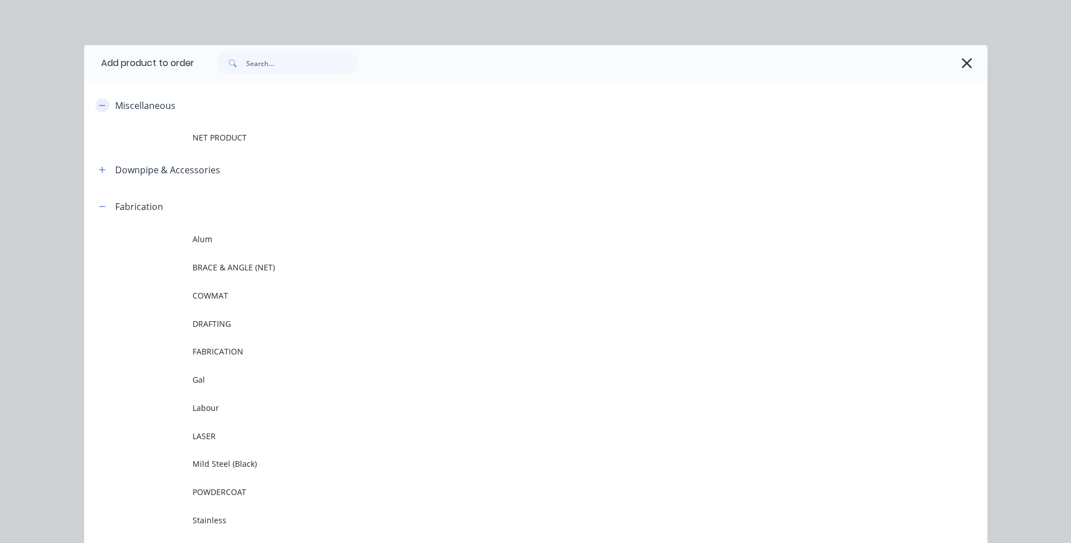
click at [100, 102] on icon "button" at bounding box center [102, 106] width 7 height 8
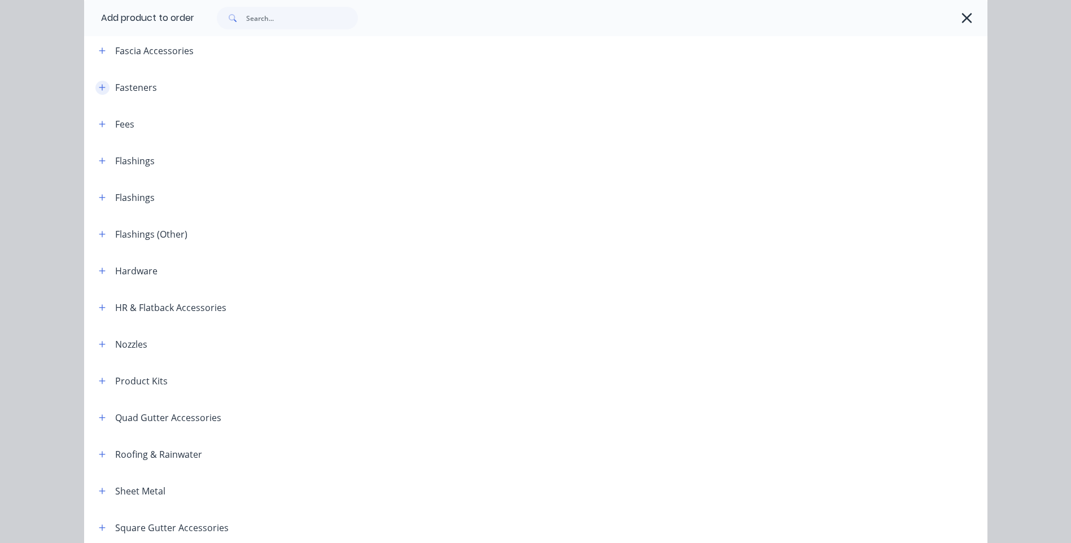
scroll to position [621, 0]
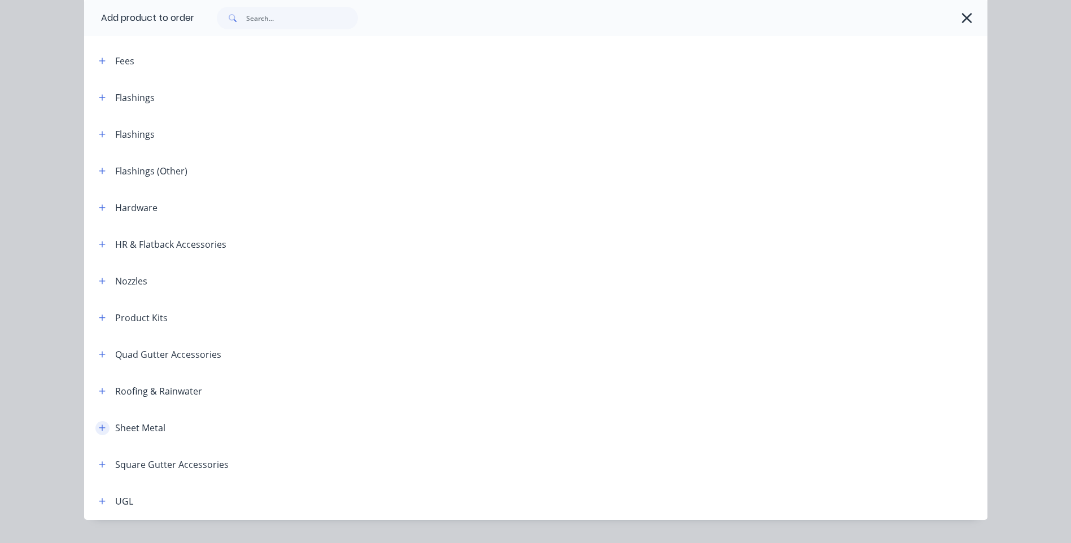
click at [95, 429] on button "button" at bounding box center [102, 428] width 14 height 14
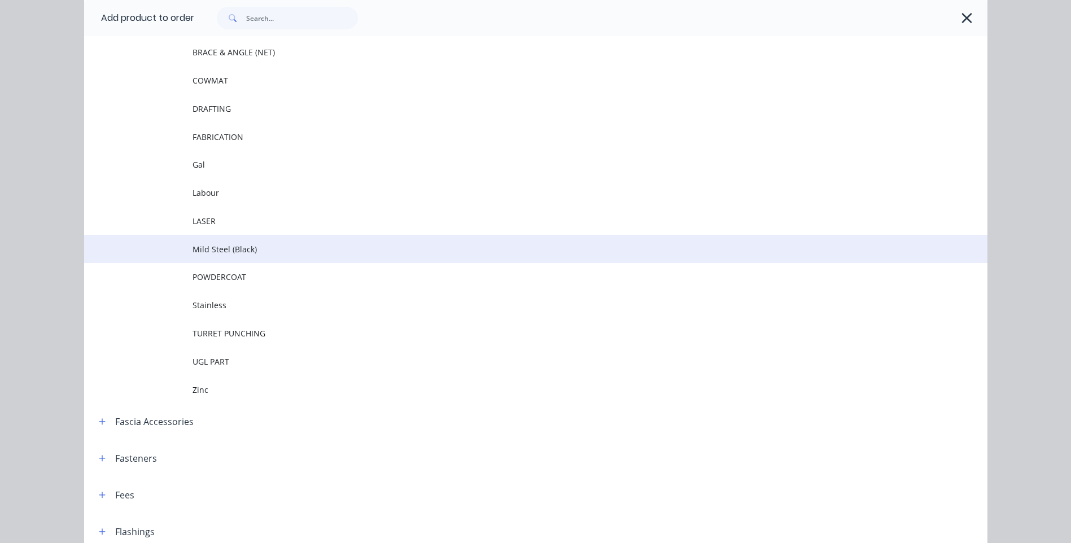
scroll to position [130, 0]
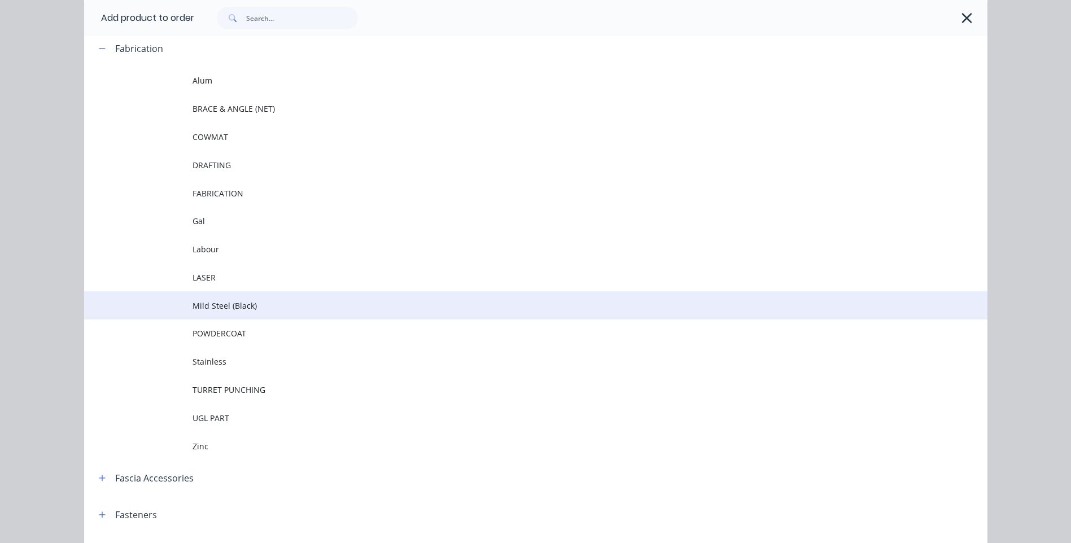
click at [225, 303] on span "Mild Steel (Black)" at bounding box center [509, 306] width 635 height 12
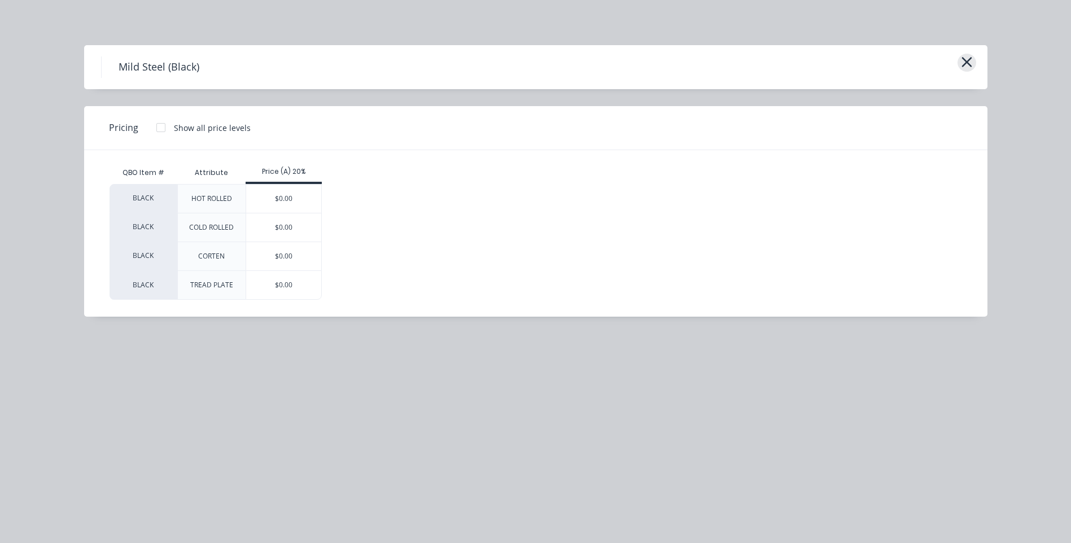
click at [972, 63] on button "button" at bounding box center [966, 63] width 19 height 18
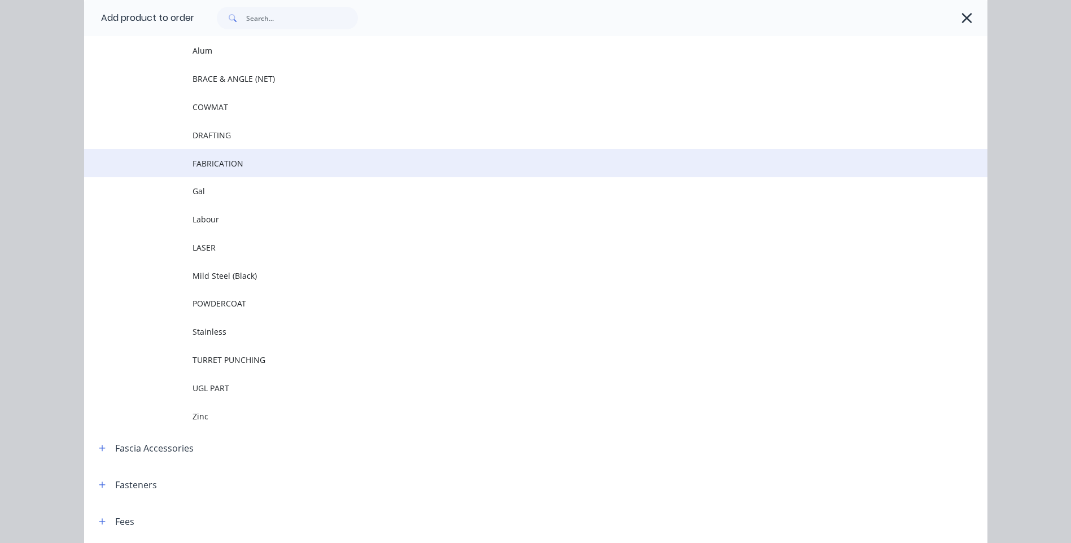
click at [222, 166] on span "FABRICATION" at bounding box center [509, 163] width 635 height 12
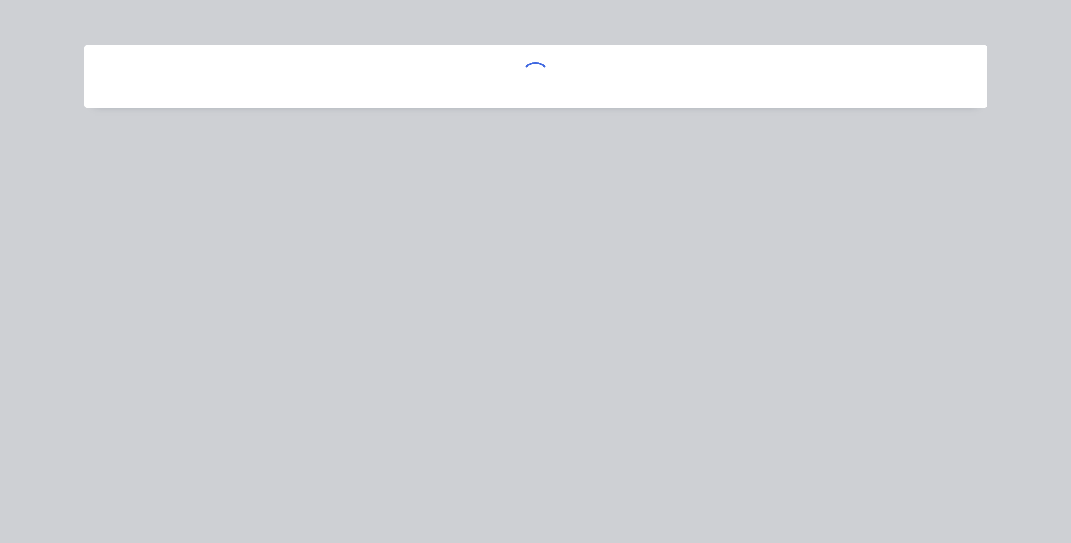
scroll to position [0, 0]
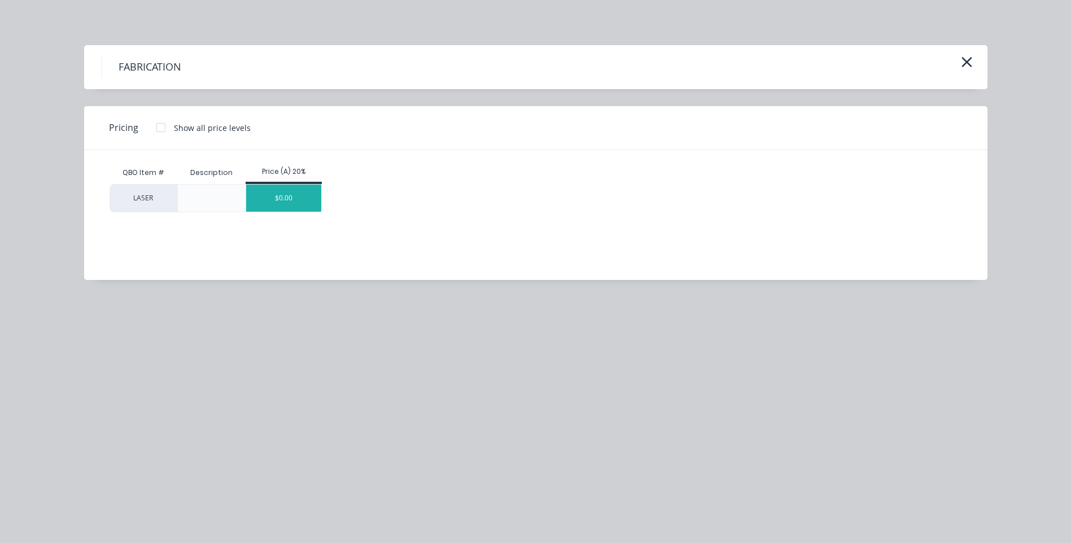
click at [296, 201] on div "$0.00" at bounding box center [283, 198] width 75 height 27
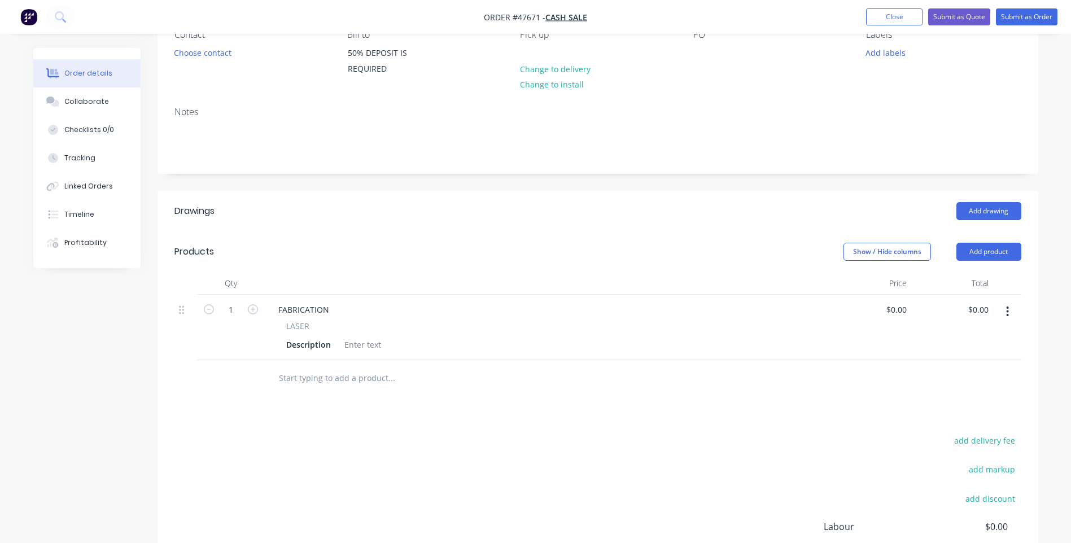
click at [295, 326] on span "LASER" at bounding box center [297, 326] width 23 height 12
drag, startPoint x: 309, startPoint y: 326, endPoint x: 293, endPoint y: 322, distance: 15.7
click at [293, 322] on div "LASER" at bounding box center [546, 326] width 521 height 12
drag, startPoint x: 293, startPoint y: 322, endPoint x: 436, endPoint y: 319, distance: 142.8
click at [436, 319] on div "FABRICATION LASER Description" at bounding box center [547, 327] width 564 height 65
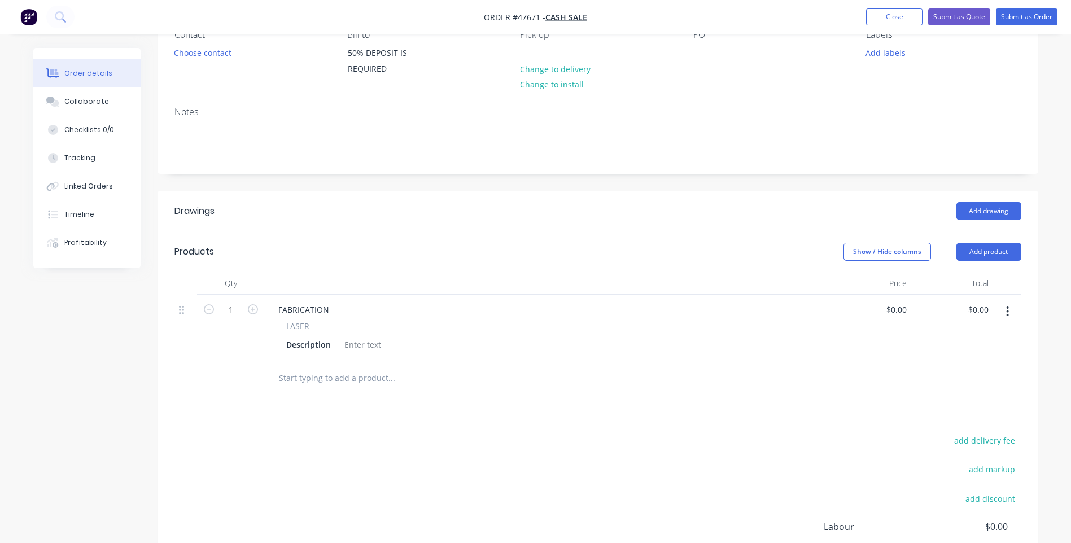
click at [1011, 312] on button "button" at bounding box center [1007, 311] width 27 height 20
click at [947, 404] on div "Delete" at bounding box center [967, 409] width 87 height 16
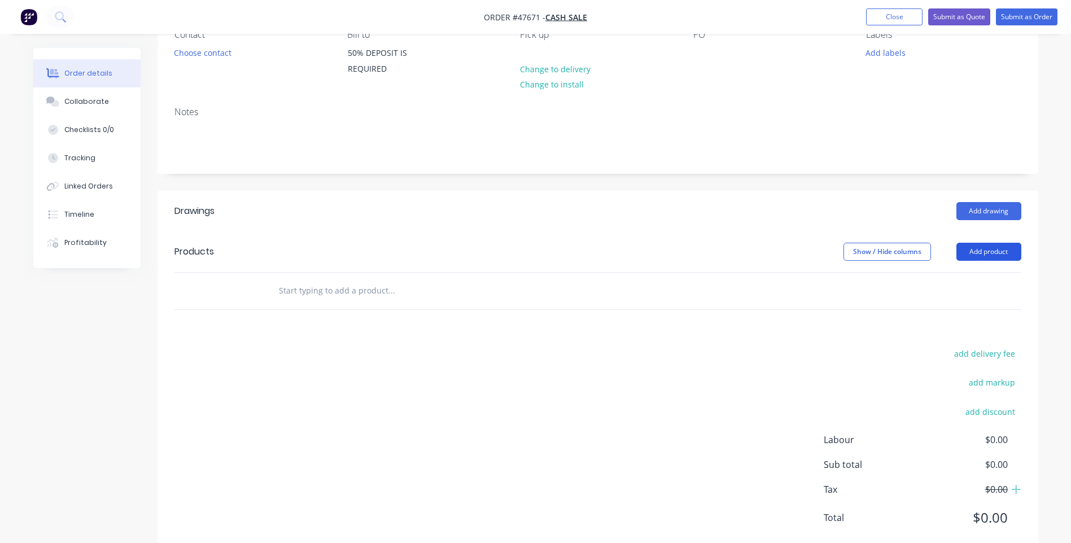
click at [991, 252] on button "Add product" at bounding box center [988, 252] width 65 height 18
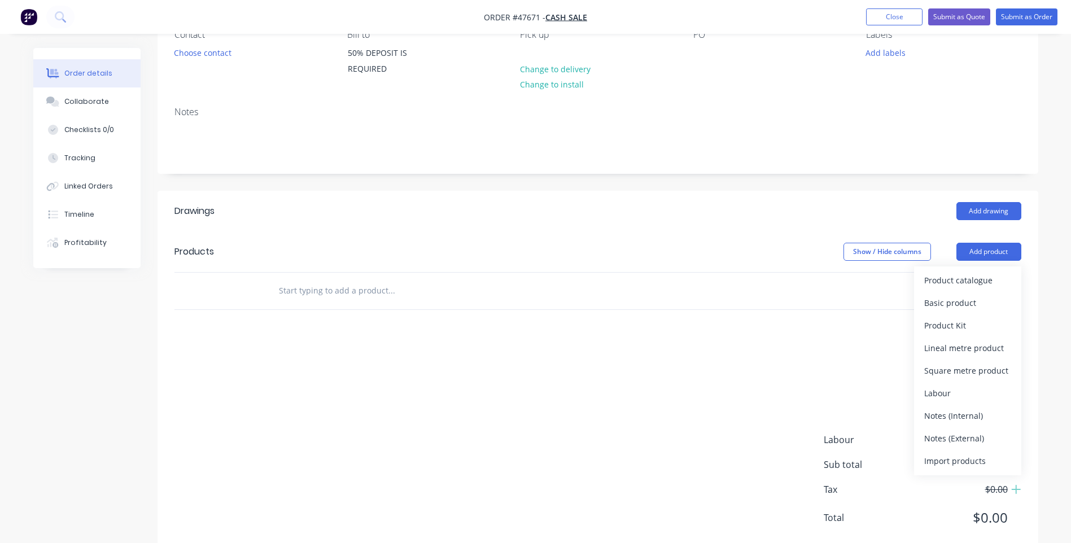
click at [303, 296] on input "text" at bounding box center [391, 290] width 226 height 23
type input "u"
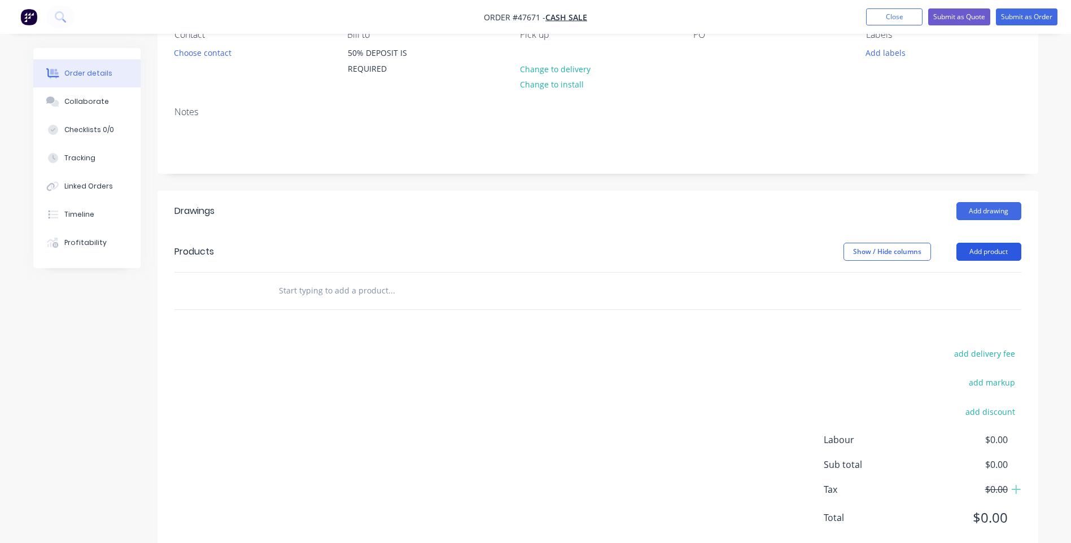
click at [999, 252] on button "Add product" at bounding box center [988, 252] width 65 height 18
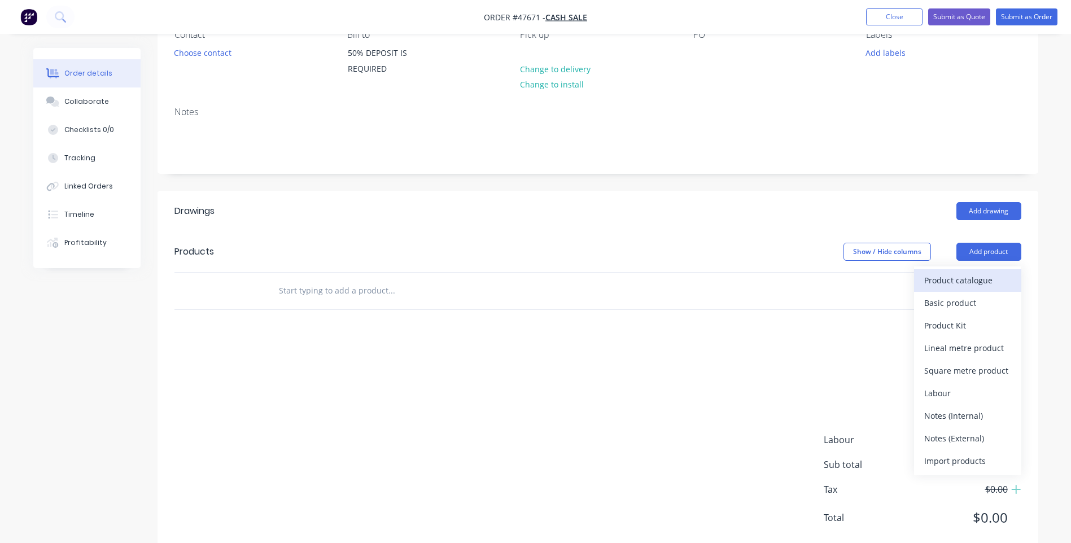
click at [970, 280] on div "Product catalogue" at bounding box center [967, 280] width 87 height 16
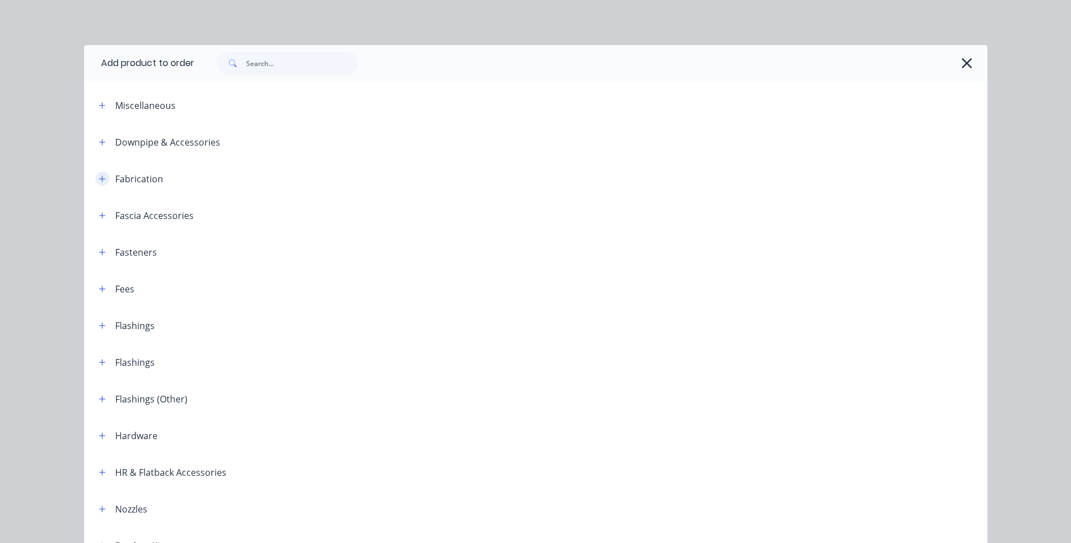
click at [100, 177] on icon "button" at bounding box center [102, 179] width 7 height 8
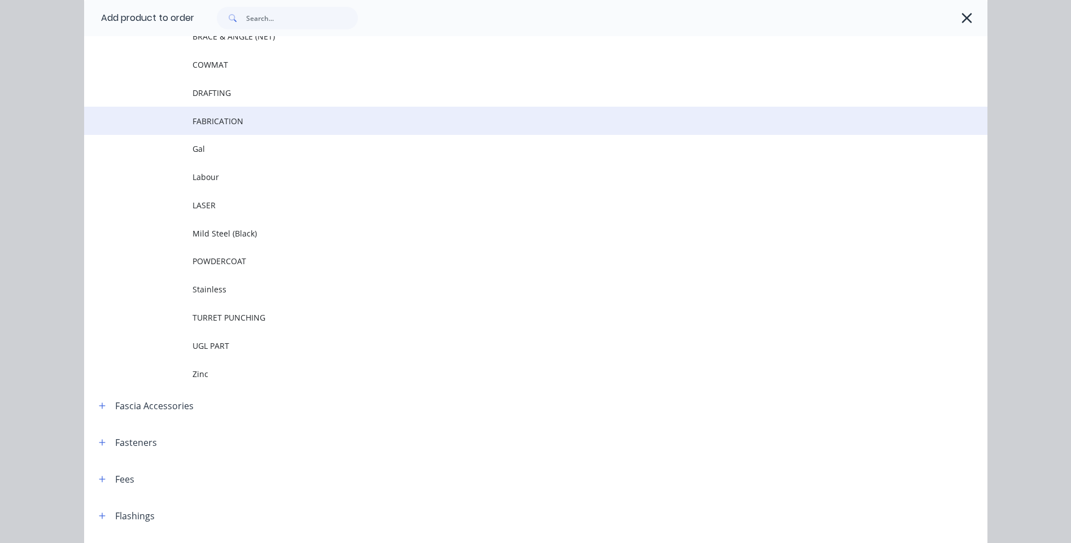
scroll to position [226, 0]
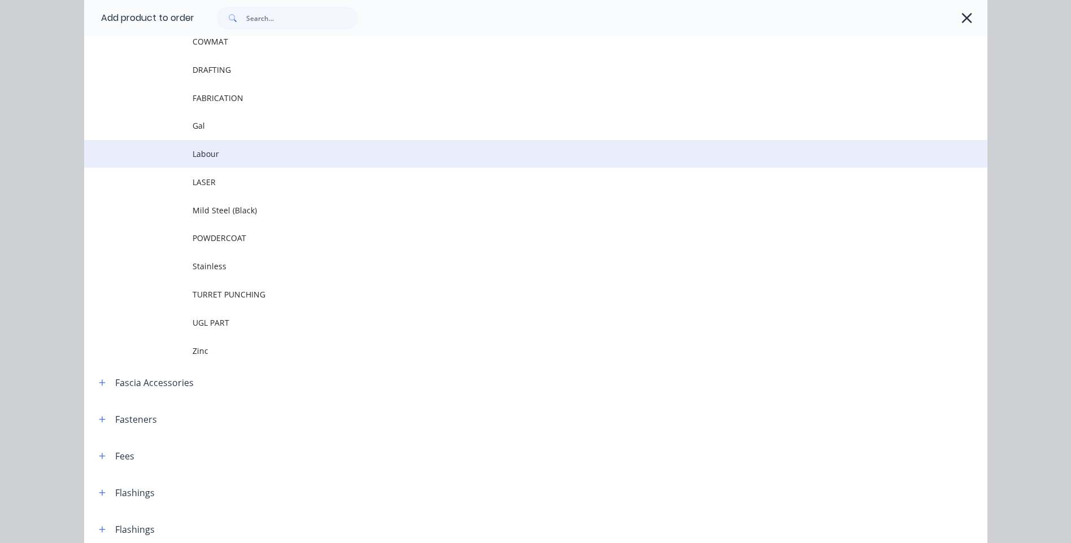
click at [199, 155] on span "Labour" at bounding box center [509, 154] width 635 height 12
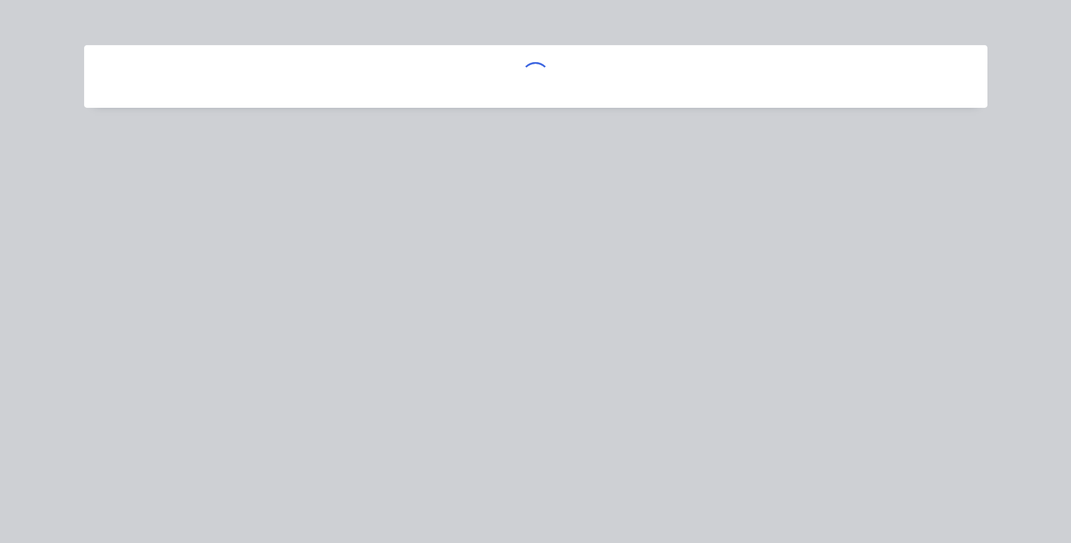
scroll to position [0, 0]
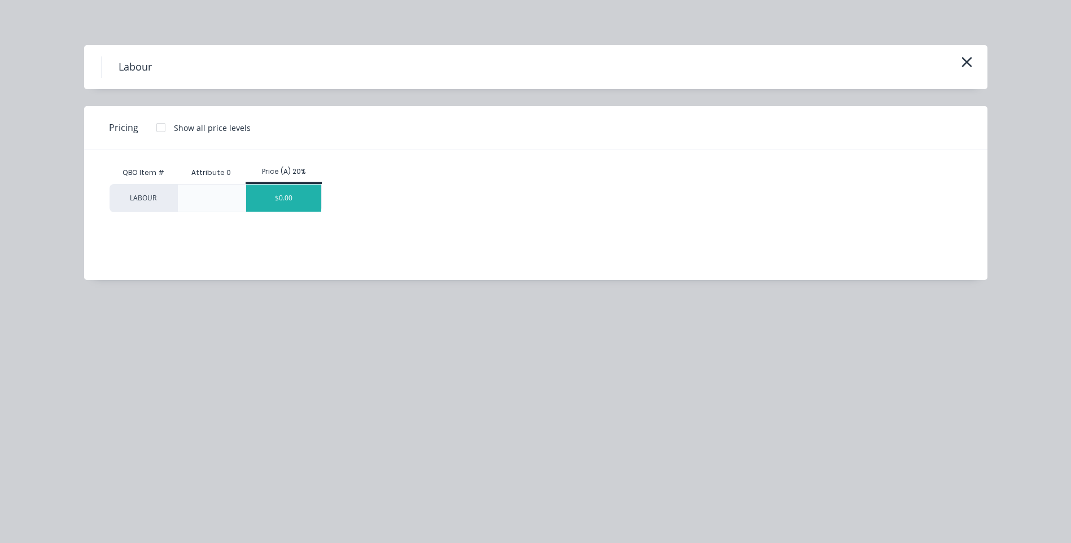
click at [274, 198] on div "$0.00" at bounding box center [283, 198] width 75 height 27
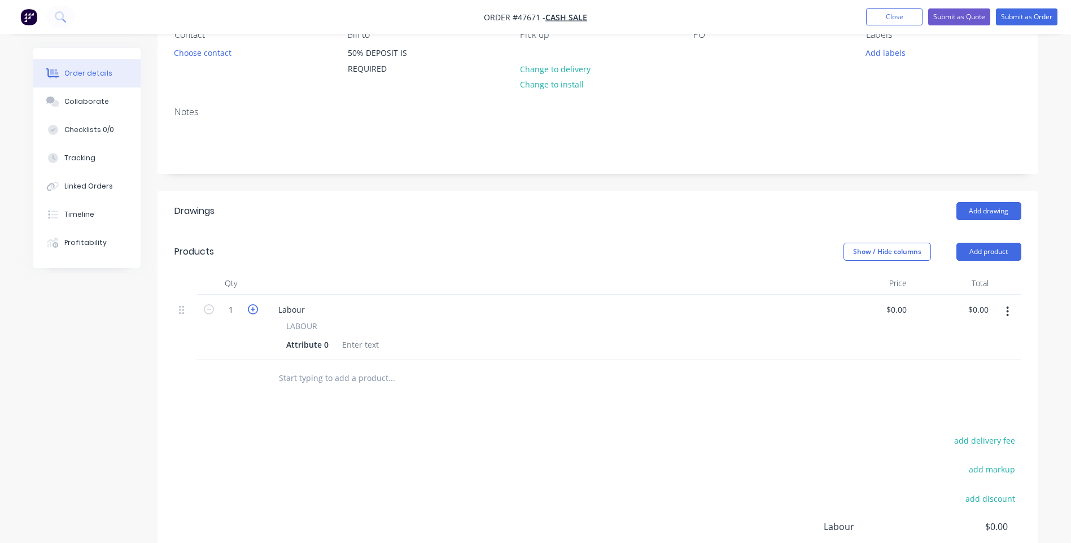
click at [249, 310] on icon "button" at bounding box center [253, 309] width 10 height 10
type input "14"
click at [894, 306] on div "0 $0.00" at bounding box center [895, 309] width 30 height 16
type input "$324.00"
type input "$4,536.00"
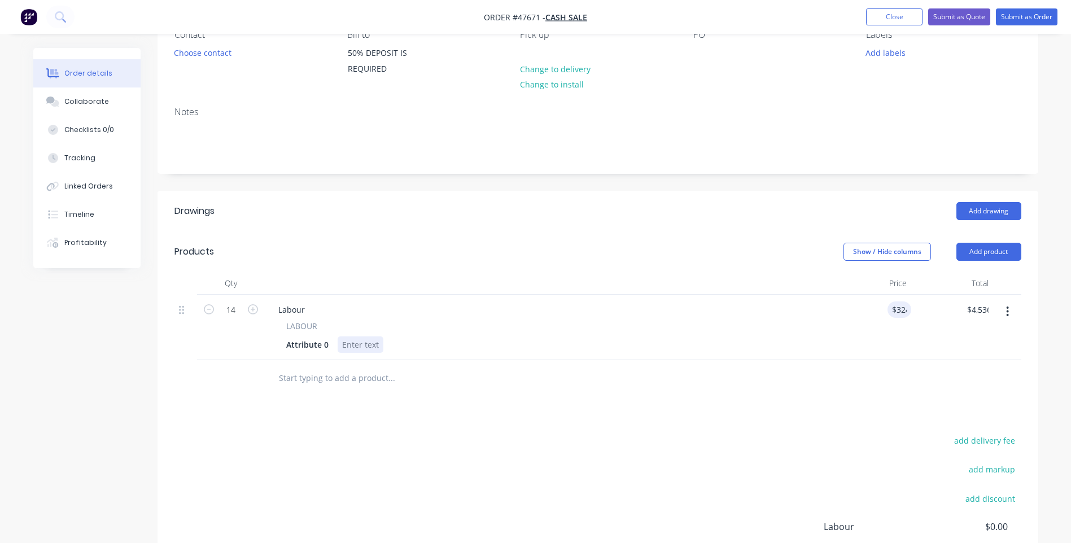
click at [739, 351] on div "Attribute 0" at bounding box center [545, 344] width 526 height 16
click at [323, 349] on div "Attribute 0" at bounding box center [307, 344] width 51 height 16
drag, startPoint x: 328, startPoint y: 343, endPoint x: 282, endPoint y: 346, distance: 45.8
click at [282, 346] on div "Attribute 0" at bounding box center [307, 344] width 51 height 16
click at [297, 314] on div "Labour" at bounding box center [291, 309] width 45 height 16
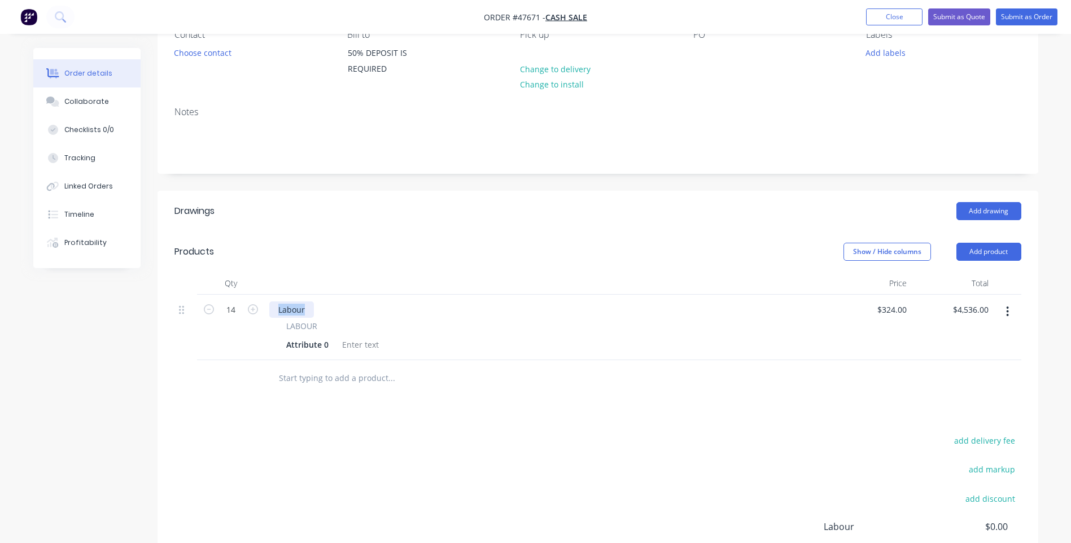
drag, startPoint x: 308, startPoint y: 310, endPoint x: 275, endPoint y: 315, distance: 33.6
click at [275, 315] on div "Labour" at bounding box center [291, 309] width 45 height 16
click at [788, 211] on div "Add drawing" at bounding box center [687, 211] width 666 height 18
click at [326, 349] on div "Attribute 0" at bounding box center [307, 344] width 51 height 16
drag, startPoint x: 326, startPoint y: 346, endPoint x: 280, endPoint y: 347, distance: 46.3
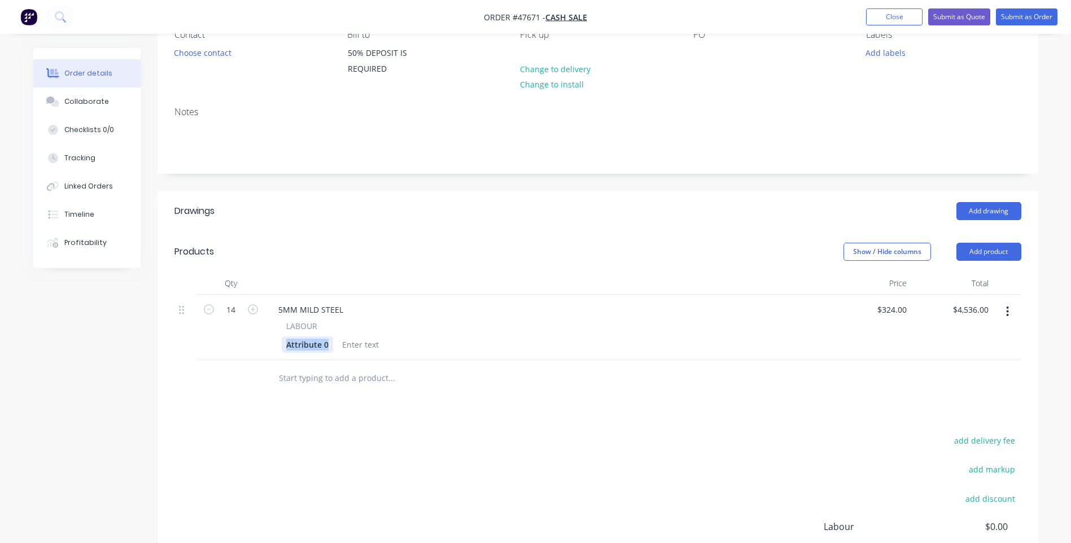
click at [280, 347] on div "LABOUR Attribute 0" at bounding box center [546, 336] width 555 height 33
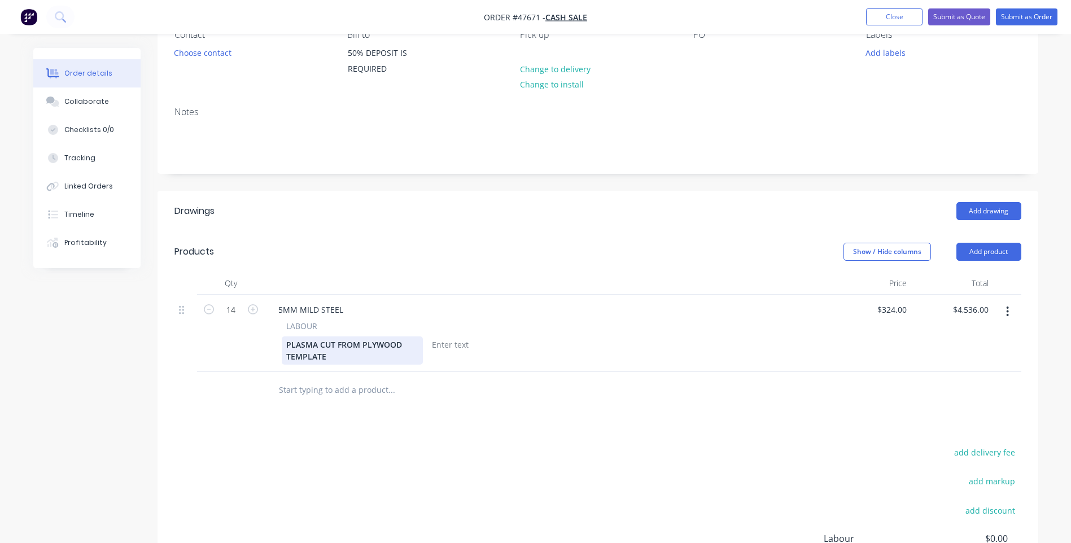
click at [359, 356] on div "PLASMA CUT FROM PLYWOOD TEMPLATE" at bounding box center [352, 350] width 141 height 28
drag, startPoint x: 358, startPoint y: 345, endPoint x: 339, endPoint y: 345, distance: 19.8
click at [339, 345] on div "PLASMA CUT FROM PLYWOOD TEMPLATE" at bounding box center [352, 350] width 141 height 28
click at [394, 354] on div "PLASMA CUT USING PLYWOOD TEMPLATE" at bounding box center [352, 350] width 141 height 28
click at [325, 357] on div "PLASMA CUT USING PLYWOOD TEMPLATE" at bounding box center [352, 350] width 141 height 28
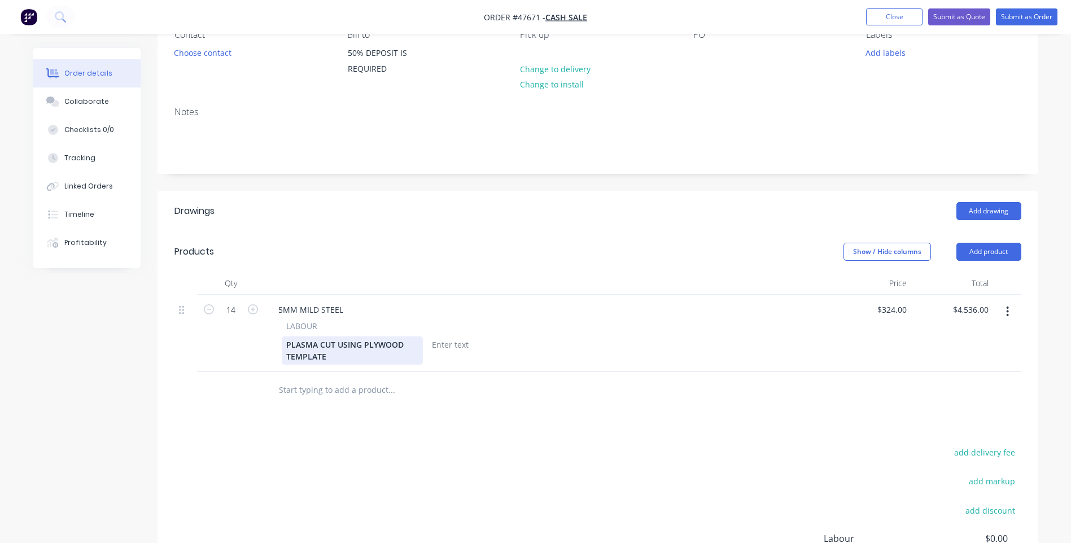
click at [362, 346] on div "PLASMA CUT USING PLYWOOD TEMPLATE" at bounding box center [352, 350] width 141 height 28
drag, startPoint x: 364, startPoint y: 345, endPoint x: 267, endPoint y: 347, distance: 96.5
click at [267, 347] on div "5MM MILD STEEL LABOUR PLASMA CUT USING PLYWOOD TEMPLATE" at bounding box center [547, 333] width 564 height 77
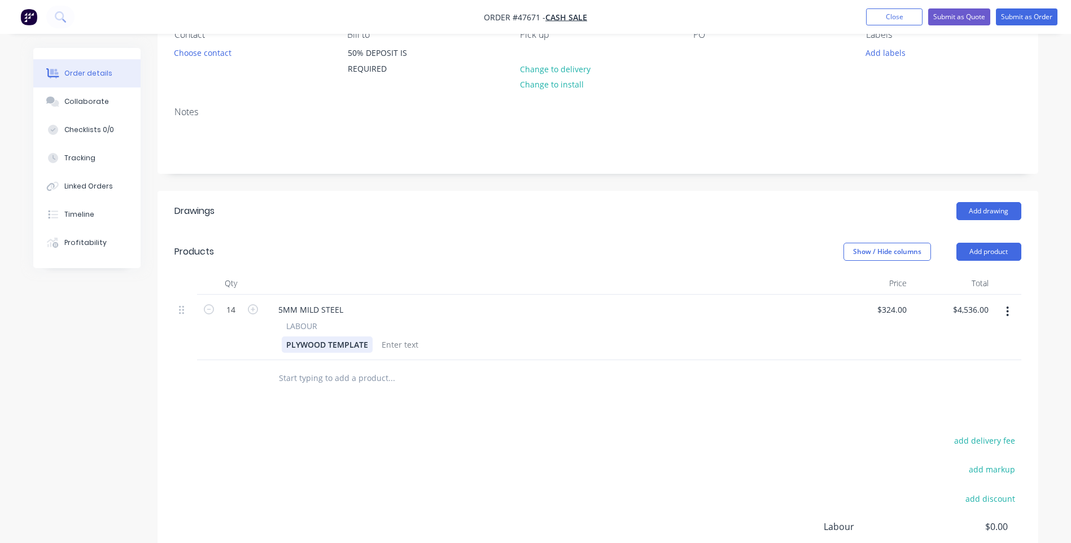
click at [367, 343] on div "PLYWOOD TEMPLATE" at bounding box center [327, 344] width 91 height 16
click at [508, 330] on div "LABOUR" at bounding box center [546, 326] width 521 height 12
click at [435, 345] on div at bounding box center [438, 344] width 46 height 16
click at [533, 389] on div at bounding box center [438, 378] width 339 height 23
click at [304, 326] on span "LABOUR" at bounding box center [301, 326] width 31 height 12
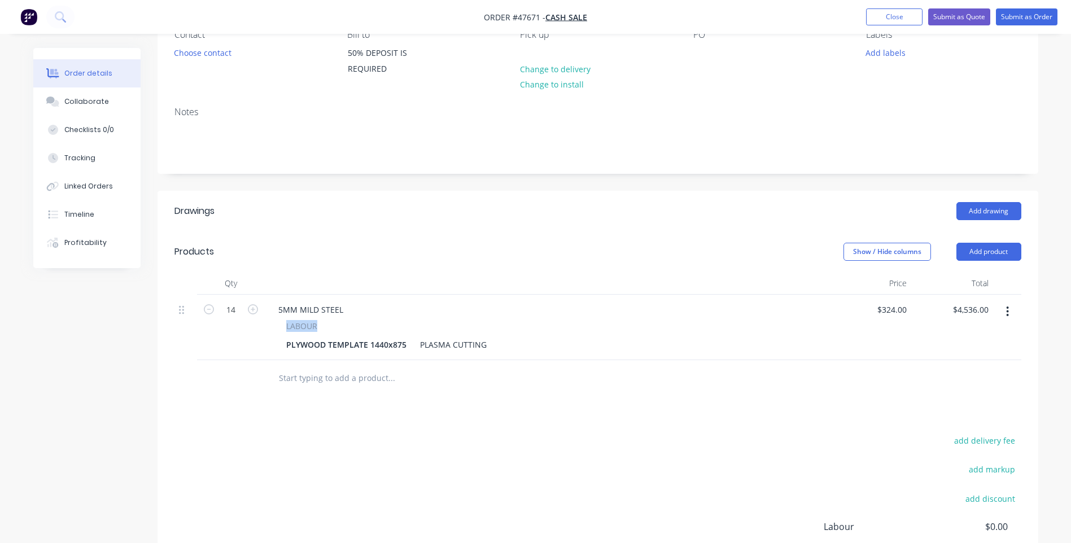
click at [305, 326] on span "LABOUR" at bounding box center [301, 326] width 31 height 12
drag, startPoint x: 305, startPoint y: 326, endPoint x: 364, endPoint y: 334, distance: 59.2
click at [364, 334] on div "LABOUR PLYWOOD TEMPLATE 1440x875 PLASMA CUTTING" at bounding box center [546, 336] width 555 height 33
drag, startPoint x: 315, startPoint y: 324, endPoint x: 279, endPoint y: 326, distance: 36.2
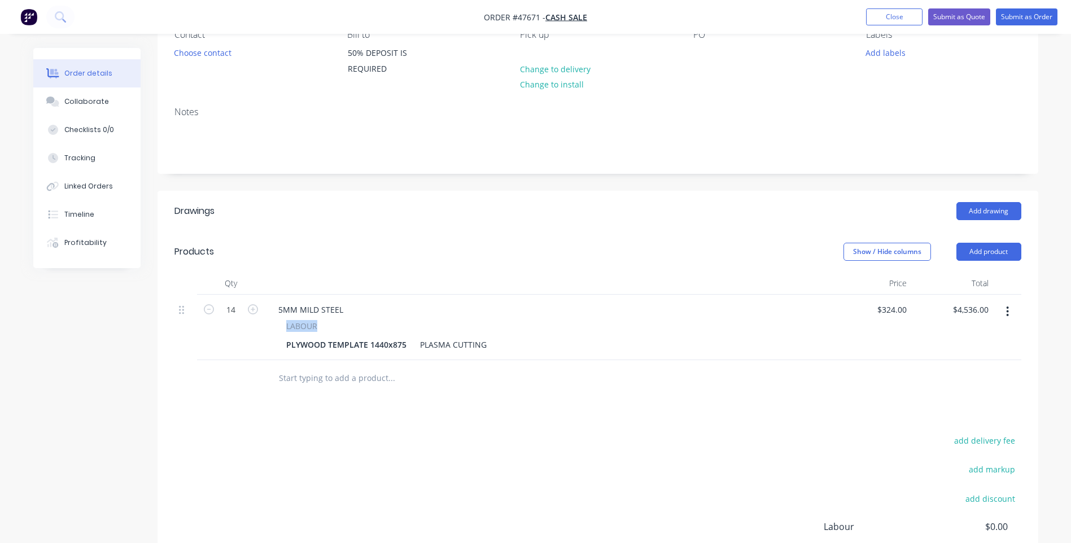
click at [279, 326] on div "LABOUR PLYWOOD TEMPLATE 1440x875 PLASMA CUTTING" at bounding box center [546, 336] width 555 height 33
drag, startPoint x: 279, startPoint y: 326, endPoint x: 410, endPoint y: 312, distance: 131.7
click at [410, 312] on div "5MM MILD STEEL" at bounding box center [546, 309] width 555 height 16
click at [1007, 314] on icon "button" at bounding box center [1007, 311] width 2 height 10
click at [946, 337] on div "Edit" at bounding box center [967, 341] width 87 height 16
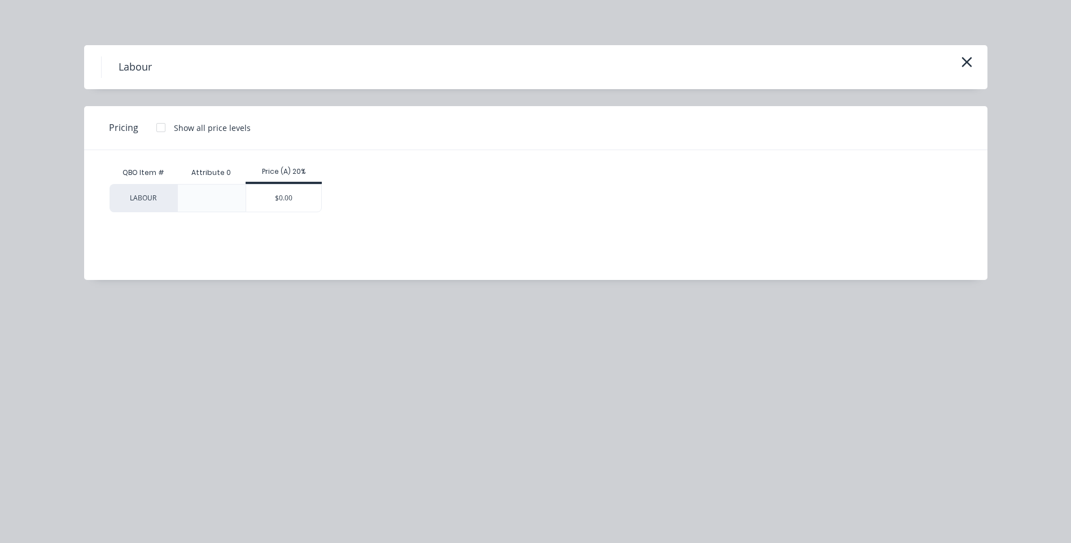
click at [138, 61] on h4 "Labour" at bounding box center [135, 66] width 68 height 21
drag, startPoint x: 152, startPoint y: 67, endPoint x: 108, endPoint y: 78, distance: 45.4
click at [108, 78] on div "Labour" at bounding box center [535, 67] width 903 height 44
click at [970, 59] on icon "button" at bounding box center [966, 62] width 10 height 10
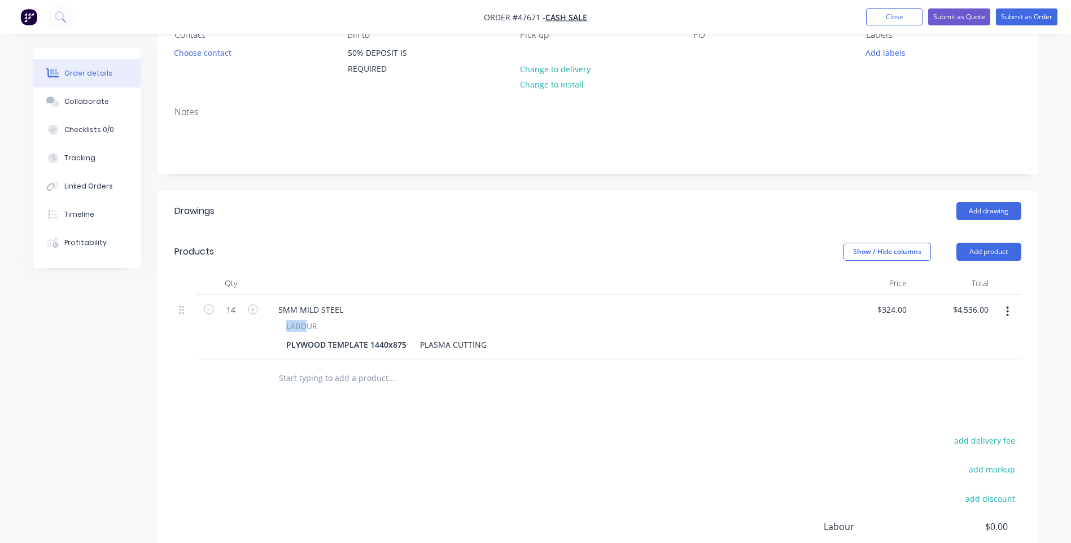
drag, startPoint x: 304, startPoint y: 324, endPoint x: 280, endPoint y: 324, distance: 24.3
click at [280, 324] on div "LABOUR PLYWOOD TEMPLATE 1440x875 PLASMA CUTTING" at bounding box center [546, 336] width 555 height 33
click at [335, 322] on div "LABOUR" at bounding box center [546, 326] width 521 height 12
click at [311, 326] on span "LABOUR" at bounding box center [301, 326] width 31 height 12
click at [418, 345] on div "PLASMA CUTTING" at bounding box center [453, 344] width 76 height 16
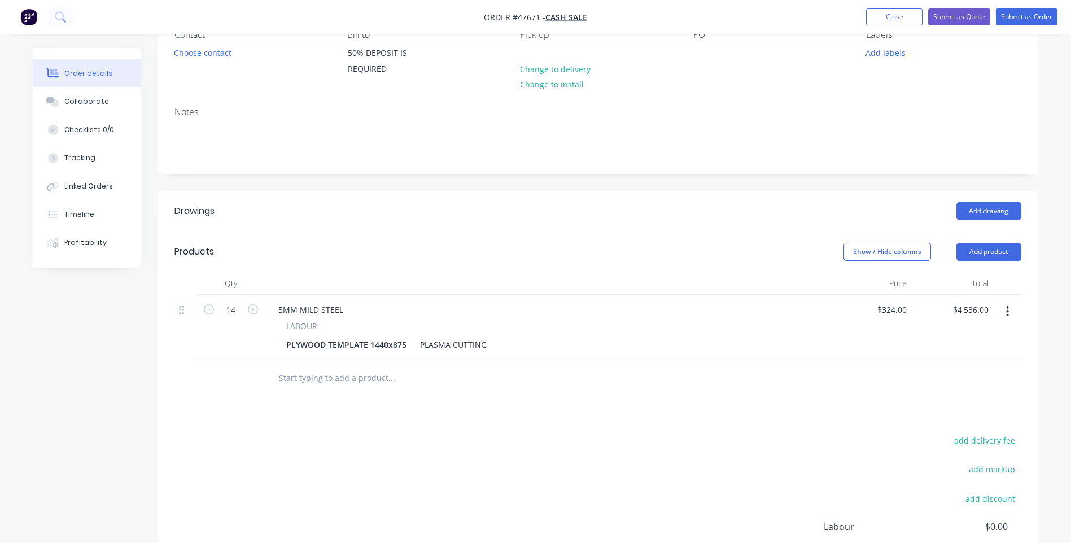
click at [471, 379] on input "text" at bounding box center [391, 378] width 226 height 23
click at [1006, 313] on icon "button" at bounding box center [1007, 311] width 3 height 12
click at [950, 362] on div "Duplicate" at bounding box center [967, 364] width 87 height 16
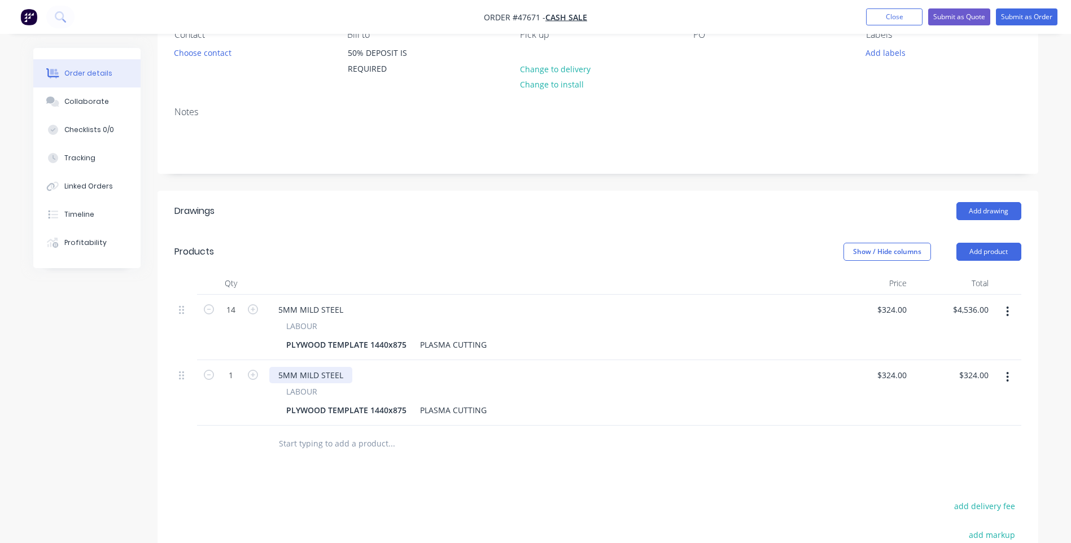
click at [322, 375] on div "5MM MILD STEEL" at bounding box center [310, 375] width 83 height 16
drag, startPoint x: 317, startPoint y: 375, endPoint x: 302, endPoint y: 375, distance: 15.2
click at [302, 375] on div "5MM MILD STEEL" at bounding box center [310, 375] width 83 height 16
click at [449, 398] on div "LABOUR PLYWOOD TEMPLATE 1440x875 PLASMA CUTTING" at bounding box center [546, 401] width 555 height 33
click at [364, 375] on div "5MM STAINLESS STEEL" at bounding box center [321, 375] width 104 height 16
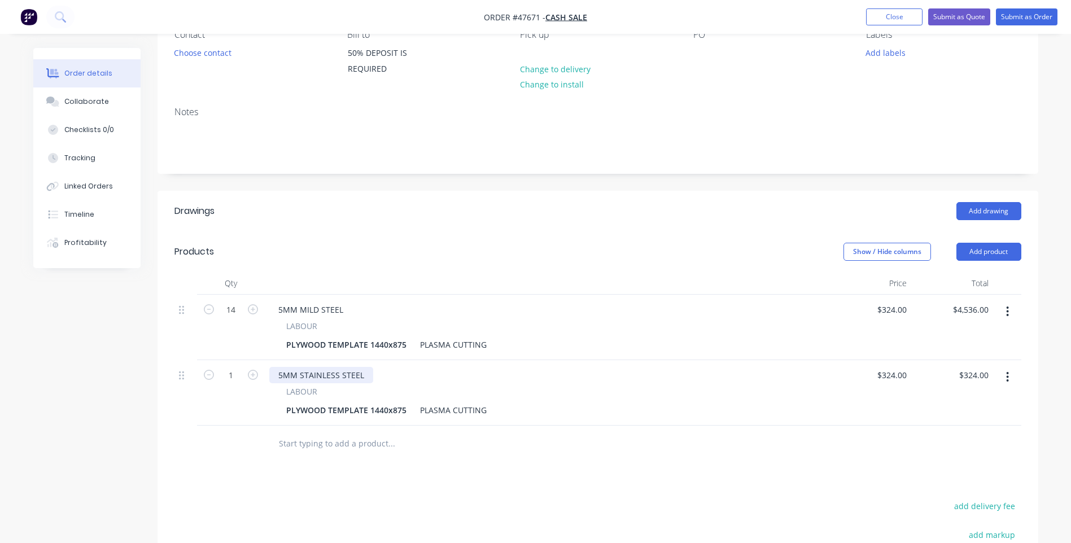
click at [300, 374] on div "5MM STAINLESS STEEL" at bounding box center [321, 375] width 104 height 16
click at [380, 373] on div "5MM 304 STAINLESS STEEL" at bounding box center [329, 375] width 120 height 16
click at [465, 376] on div "5MM 304 STAINLESS STEEL 2B" at bounding box center [546, 375] width 555 height 16
click at [889, 373] on div "324 324" at bounding box center [899, 375] width 24 height 16
type input "$590.00"
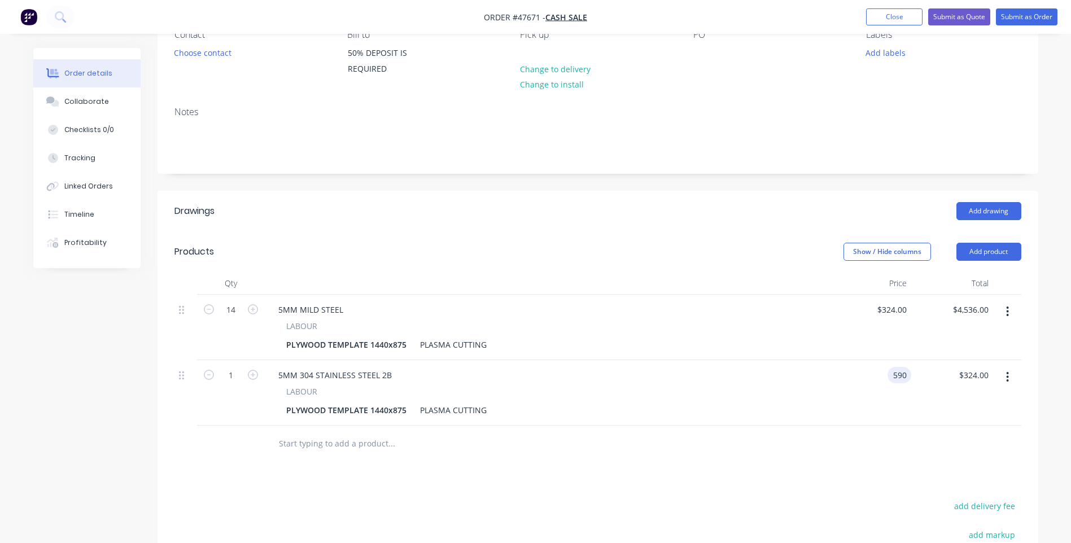
type input "$590.00"
click at [894, 422] on div "$590.00 590" at bounding box center [870, 392] width 82 height 65
click at [209, 313] on icon "button" at bounding box center [209, 309] width 10 height 10
type input "13"
type input "$4,212.00"
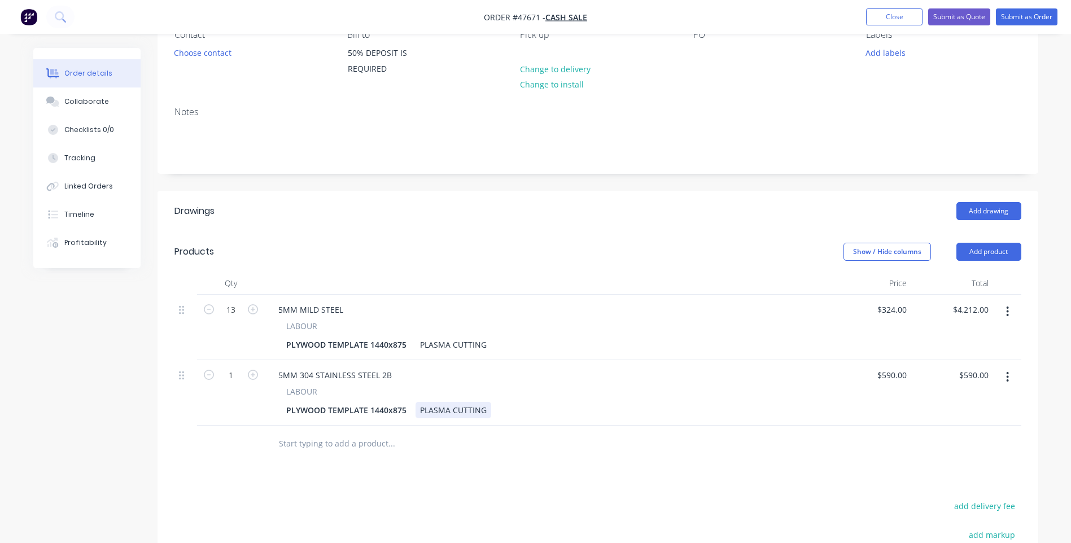
click at [538, 413] on div "PLYWOOD TEMPLATE 1440x875 PLASMA CUTTING" at bounding box center [545, 410] width 526 height 16
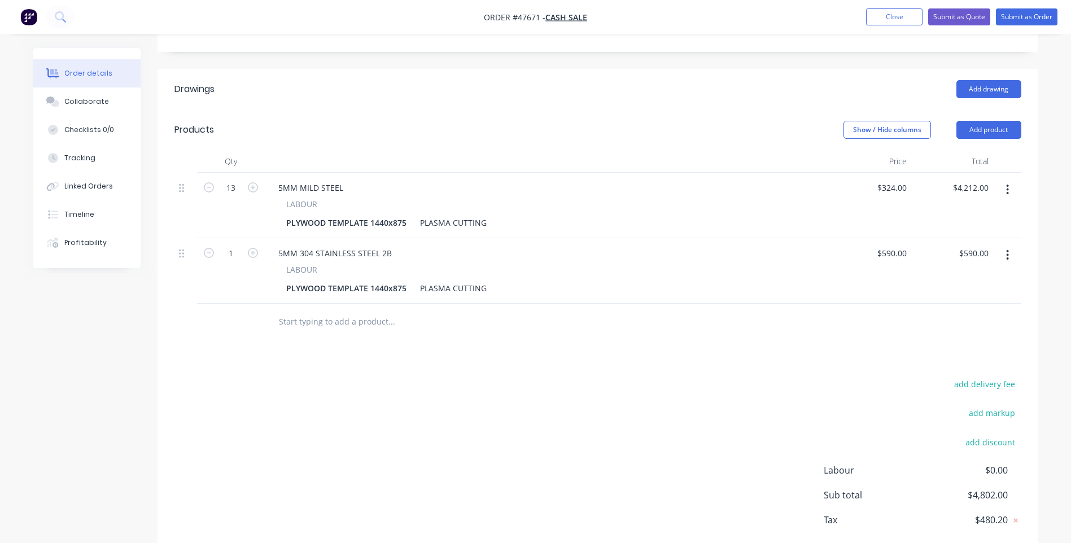
scroll to position [295, 0]
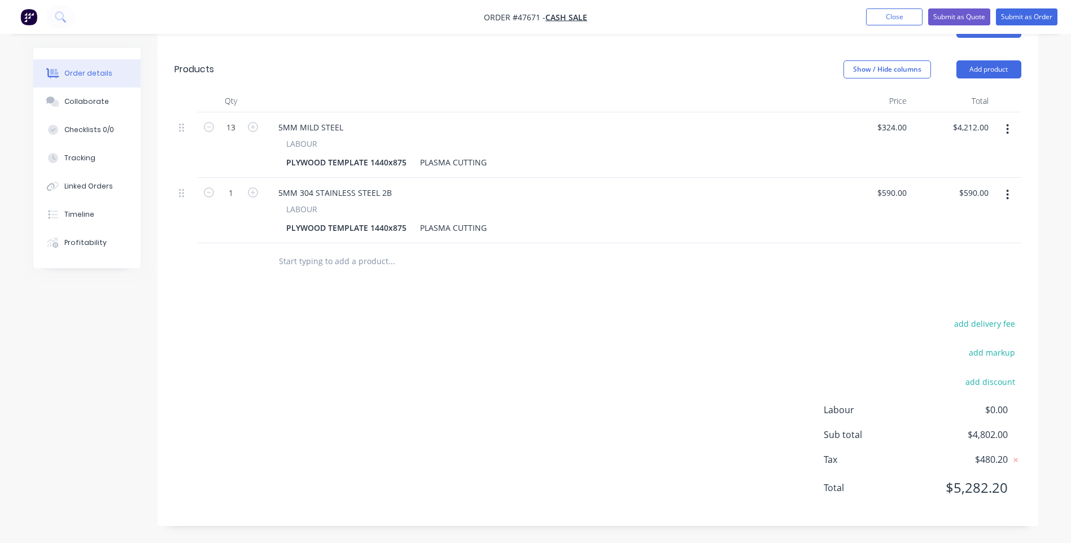
drag, startPoint x: 581, startPoint y: 336, endPoint x: 653, endPoint y: 383, distance: 86.1
click at [581, 336] on div "add delivery fee add markup add discount Labour $0.00 Sub total $4,802.00 Tax $…" at bounding box center [597, 412] width 846 height 193
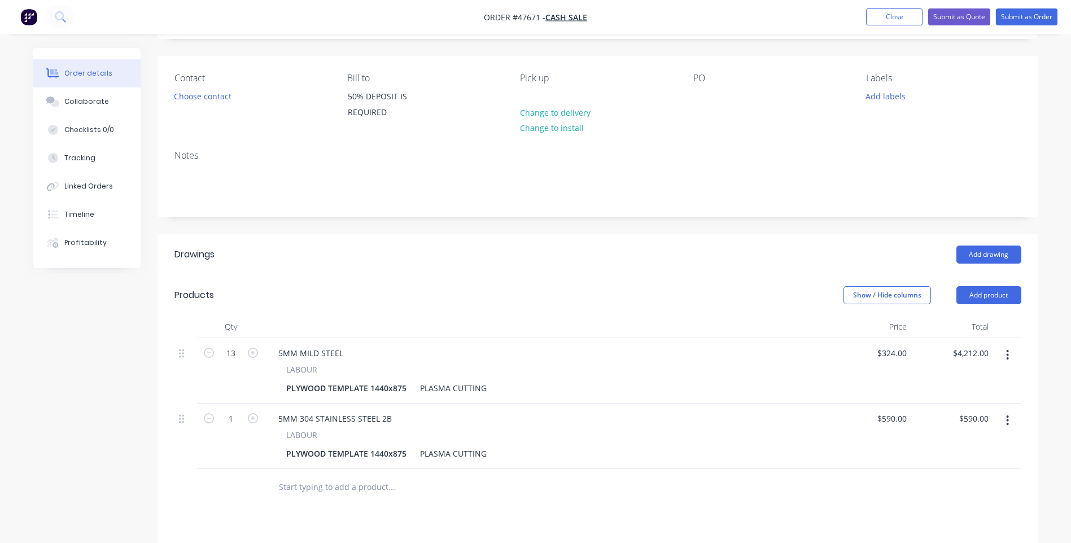
scroll to position [0, 0]
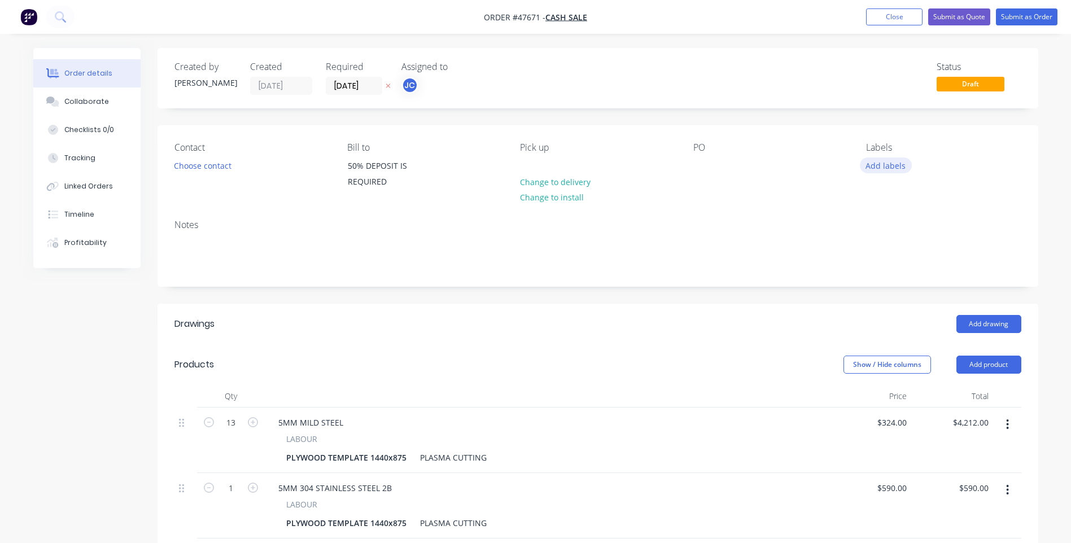
click at [889, 170] on button "Add labels" at bounding box center [885, 164] width 52 height 15
type input "p"
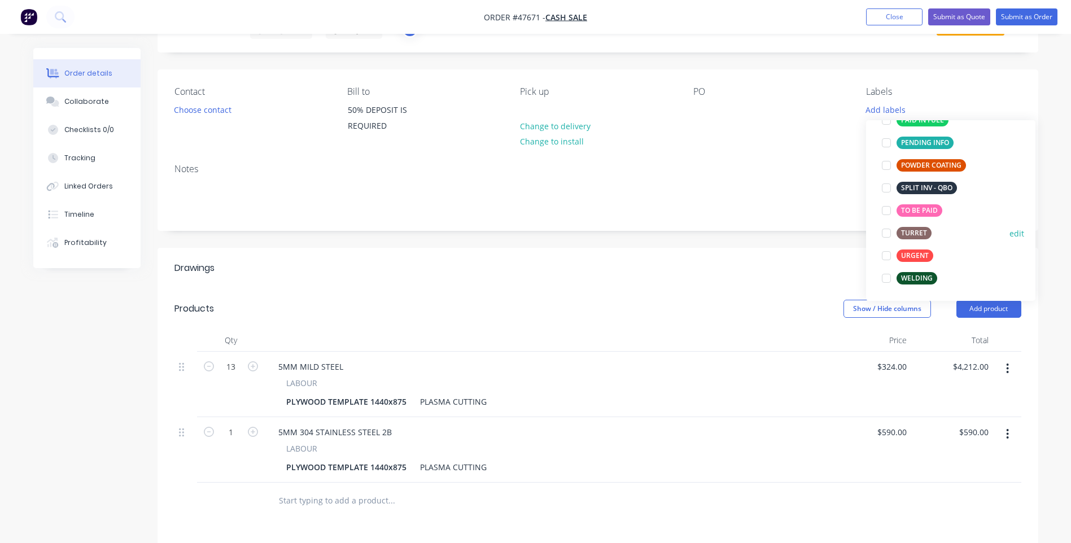
scroll to position [56, 0]
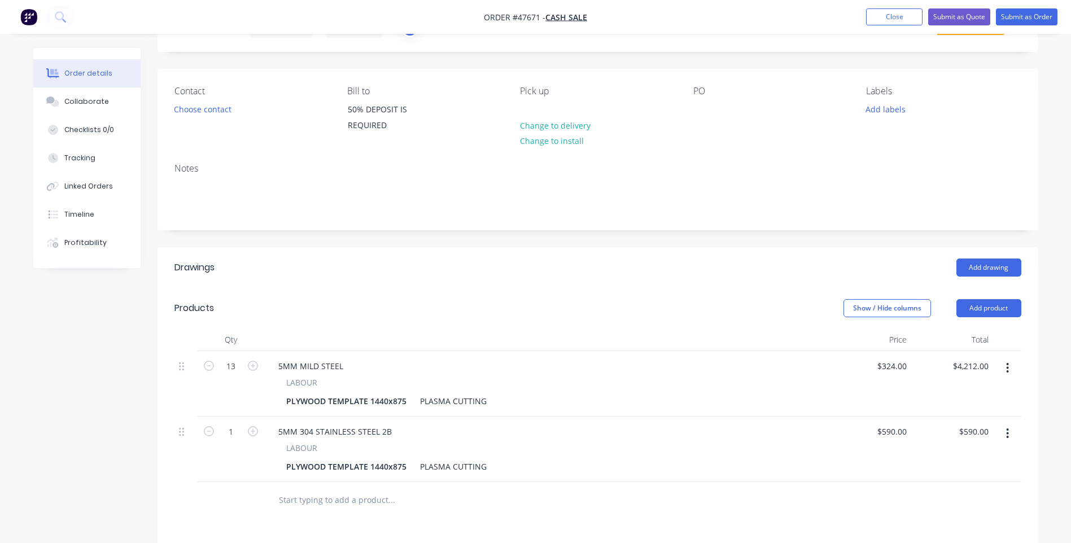
click at [941, 87] on div "Labels" at bounding box center [943, 91] width 155 height 11
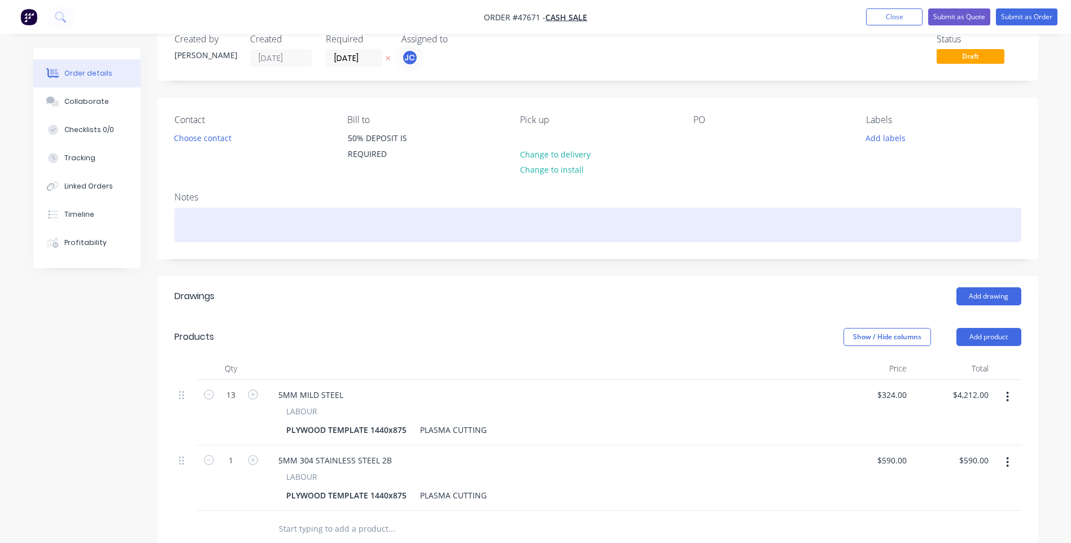
scroll to position [0, 0]
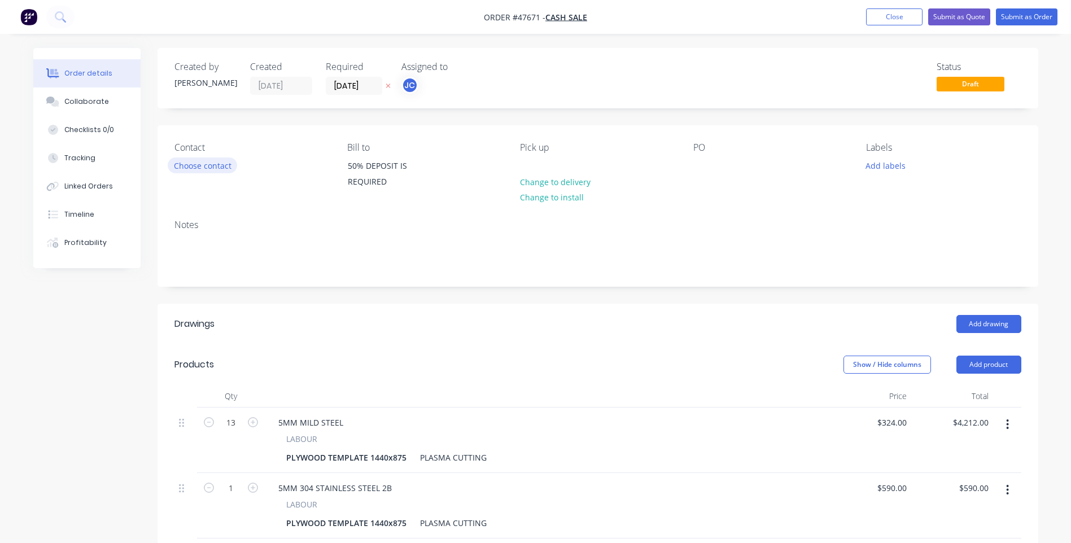
click at [210, 165] on button "Choose contact" at bounding box center [202, 164] width 69 height 15
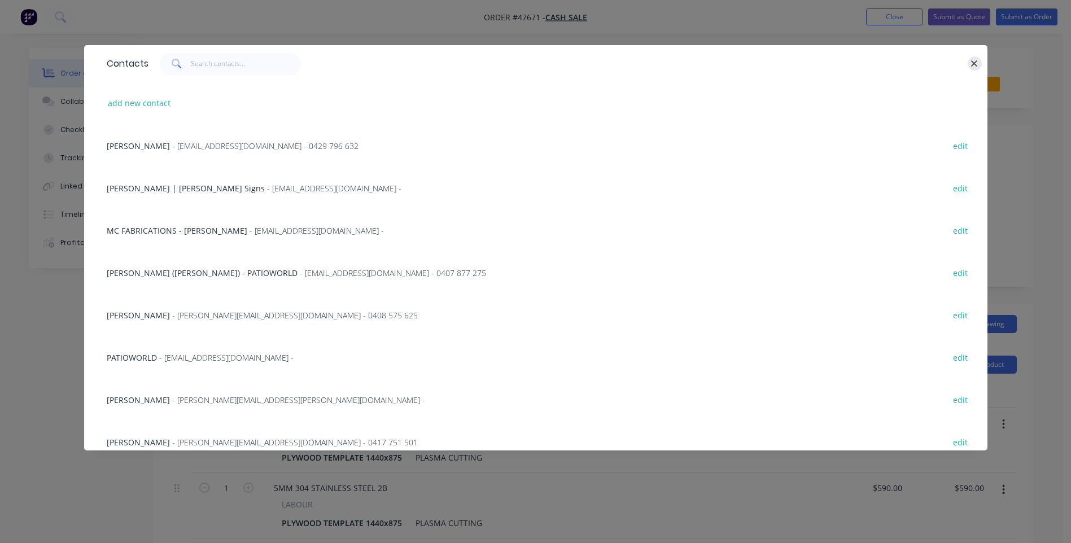
click at [970, 62] on button "button" at bounding box center [974, 63] width 14 height 14
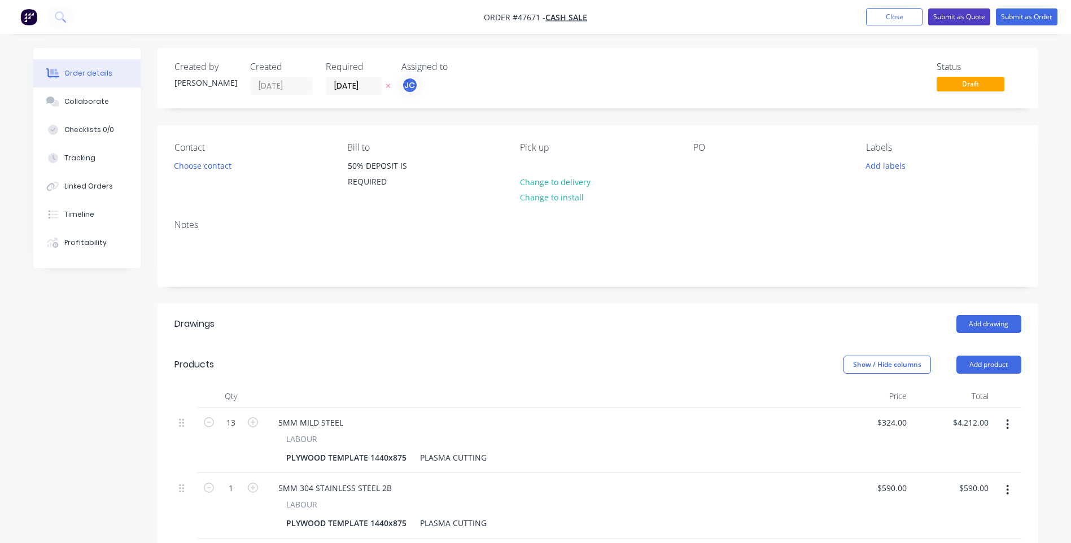
click at [972, 18] on button "Submit as Quote" at bounding box center [959, 16] width 62 height 17
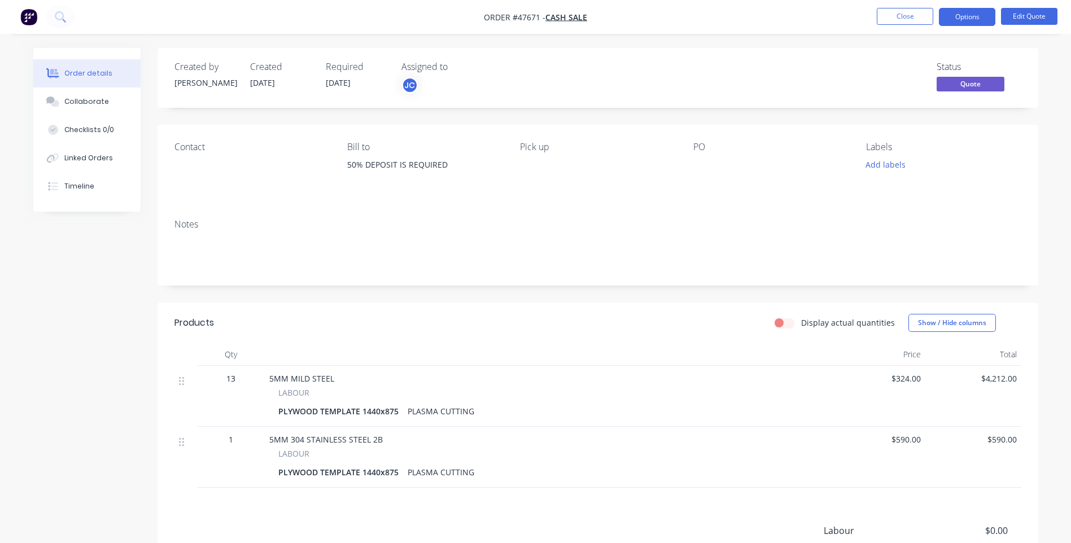
click at [972, 18] on button "Options" at bounding box center [966, 17] width 56 height 18
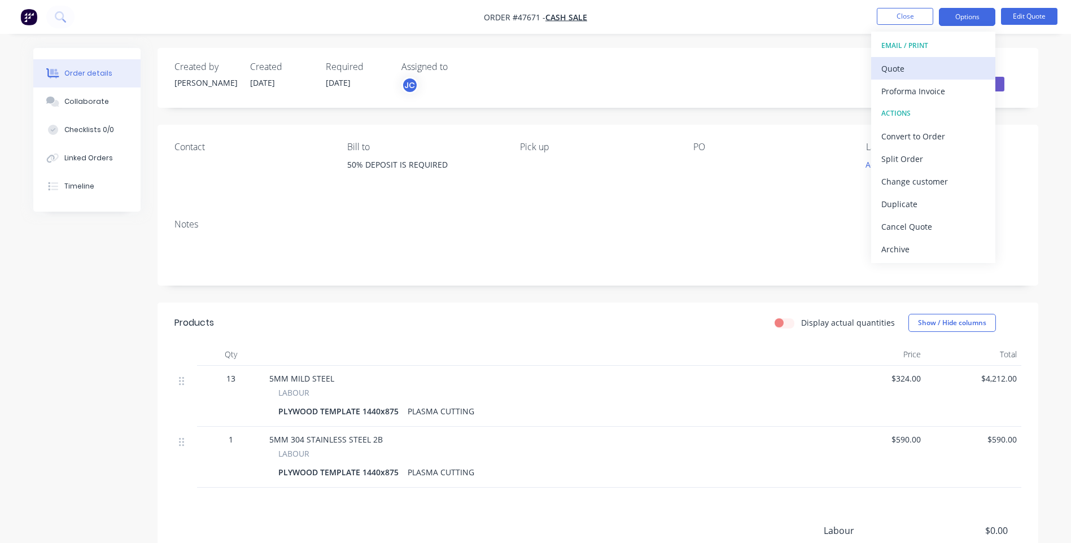
click at [891, 74] on div "Quote" at bounding box center [933, 68] width 104 height 16
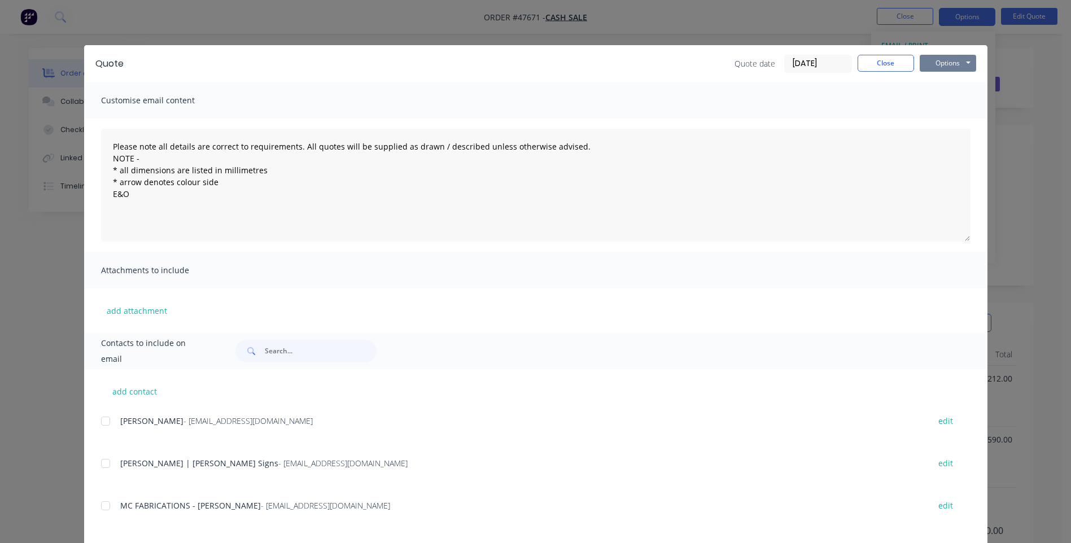
click at [946, 65] on button "Options" at bounding box center [947, 63] width 56 height 17
click at [940, 97] on button "Print" at bounding box center [955, 102] width 72 height 19
click at [893, 65] on button "Close" at bounding box center [885, 63] width 56 height 17
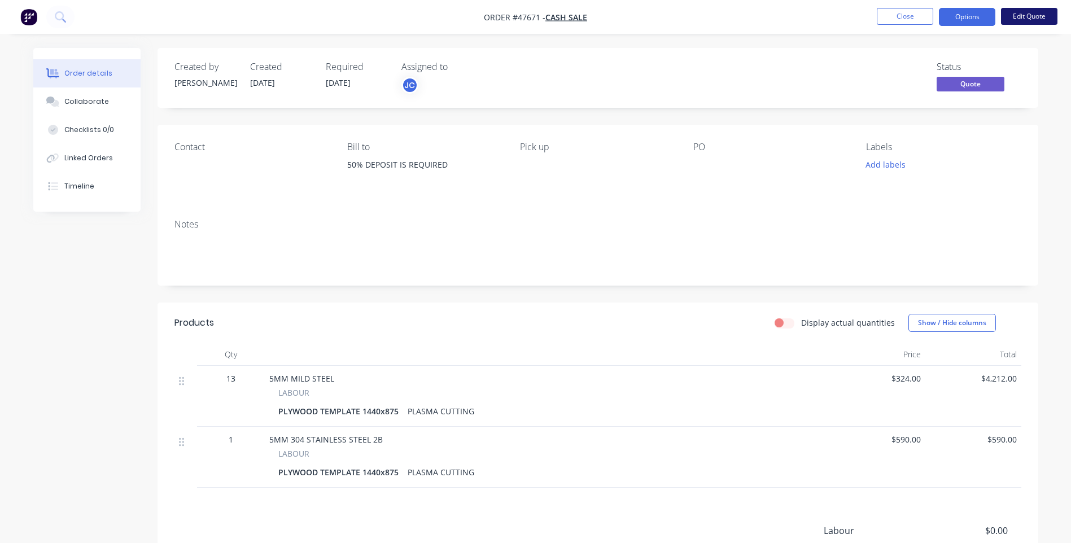
click at [1015, 16] on button "Edit Quote" at bounding box center [1029, 16] width 56 height 17
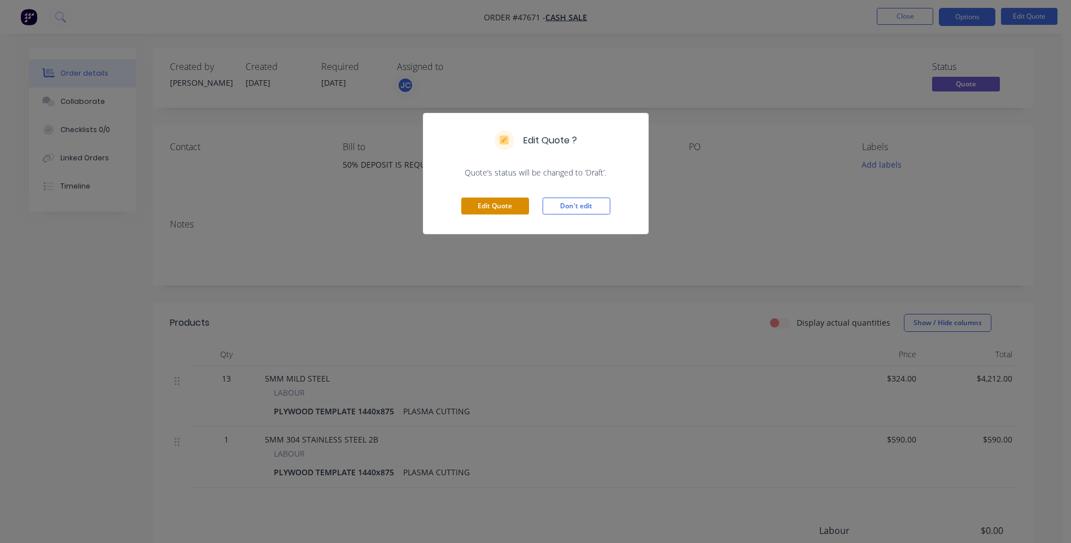
click at [499, 212] on button "Edit Quote" at bounding box center [495, 206] width 68 height 17
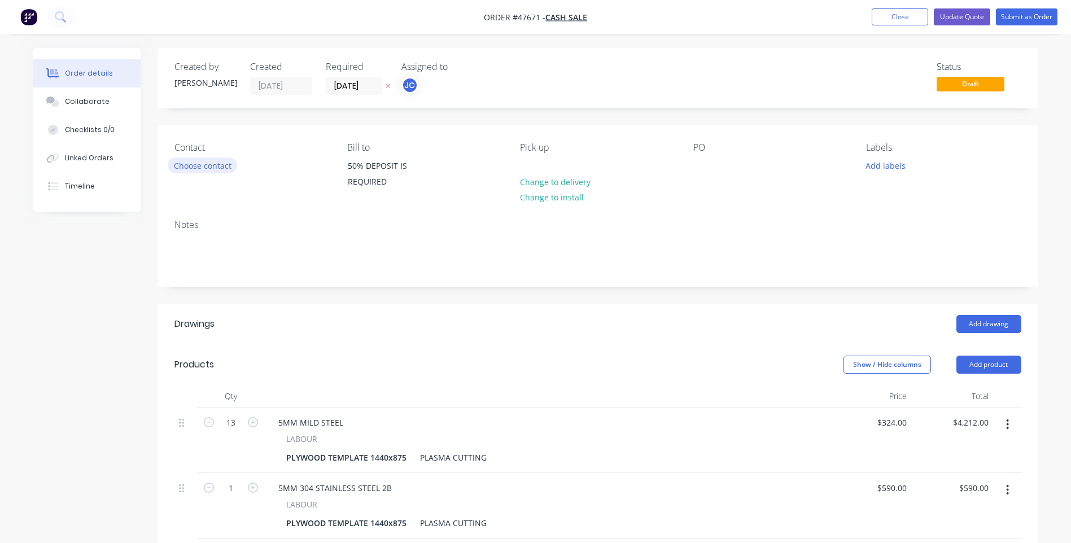
click at [216, 165] on button "Choose contact" at bounding box center [202, 164] width 69 height 15
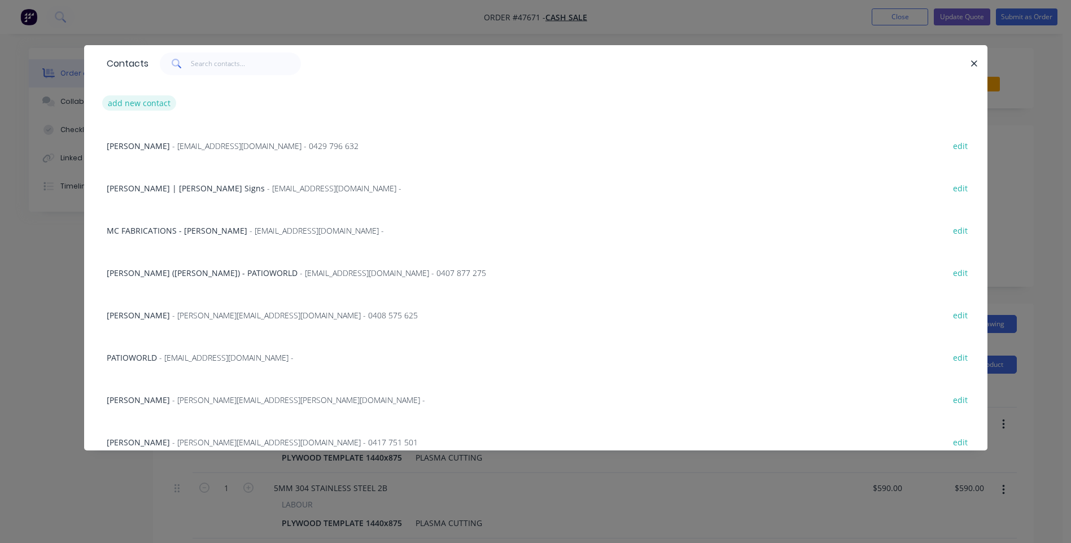
click at [140, 103] on button "add new contact" at bounding box center [139, 102] width 74 height 15
select select "AU"
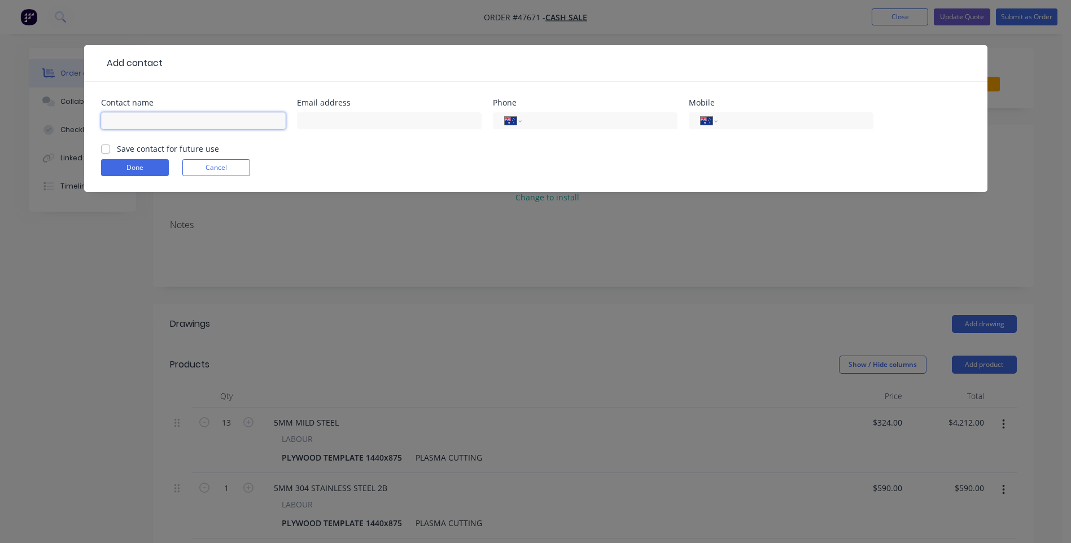
click at [178, 115] on input "text" at bounding box center [193, 120] width 185 height 17
type input "[PERSON_NAME]"
click at [338, 119] on input "text" at bounding box center [389, 120] width 185 height 17
type input "[PERSON_NAME][EMAIL_ADDRESS][DOMAIN_NAME]"
click at [762, 119] on input "tel" at bounding box center [792, 121] width 135 height 13
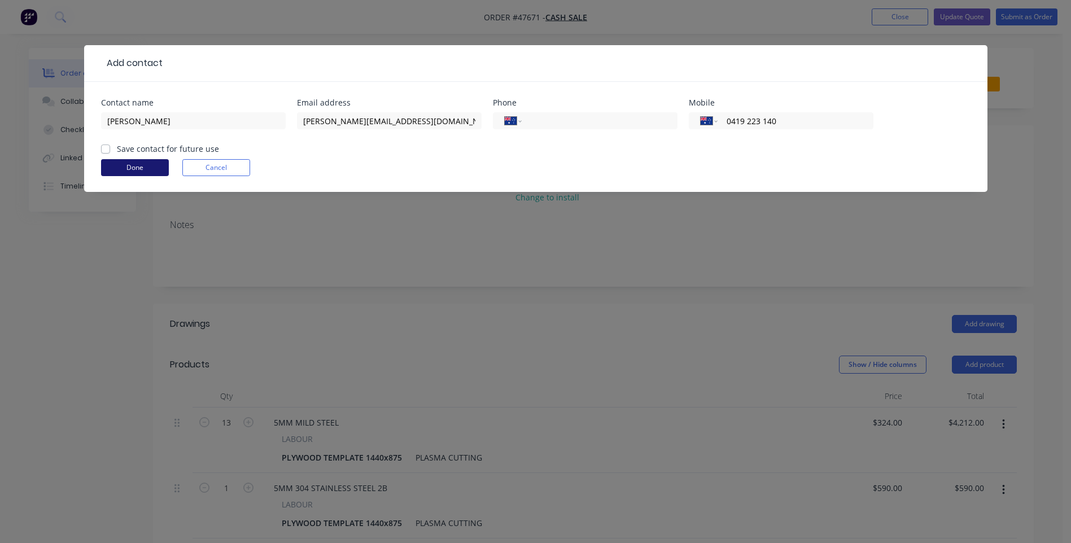
type input "0419 223 140"
click at [134, 165] on button "Done" at bounding box center [135, 167] width 68 height 17
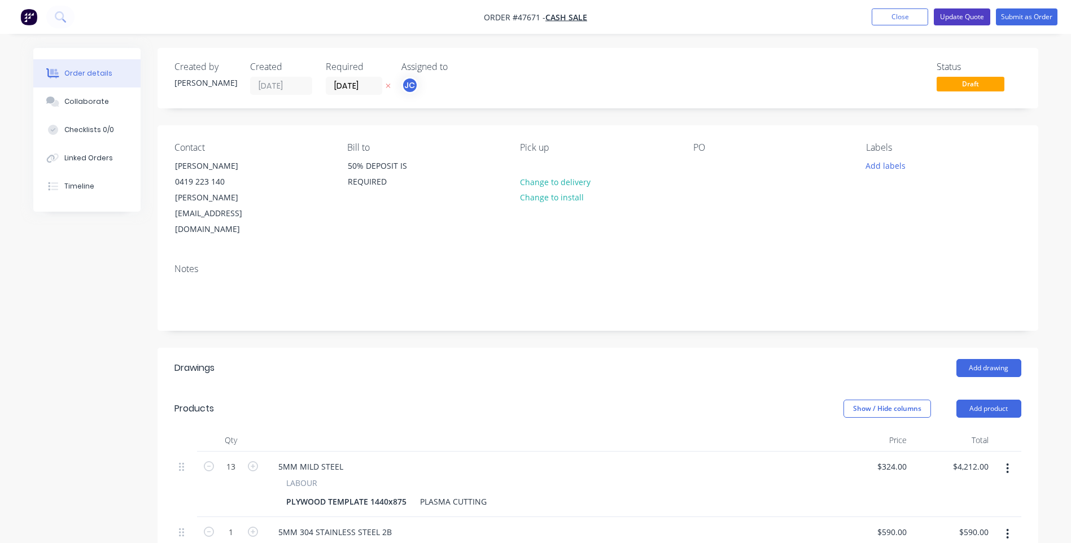
click at [968, 17] on button "Update Quote" at bounding box center [961, 16] width 56 height 17
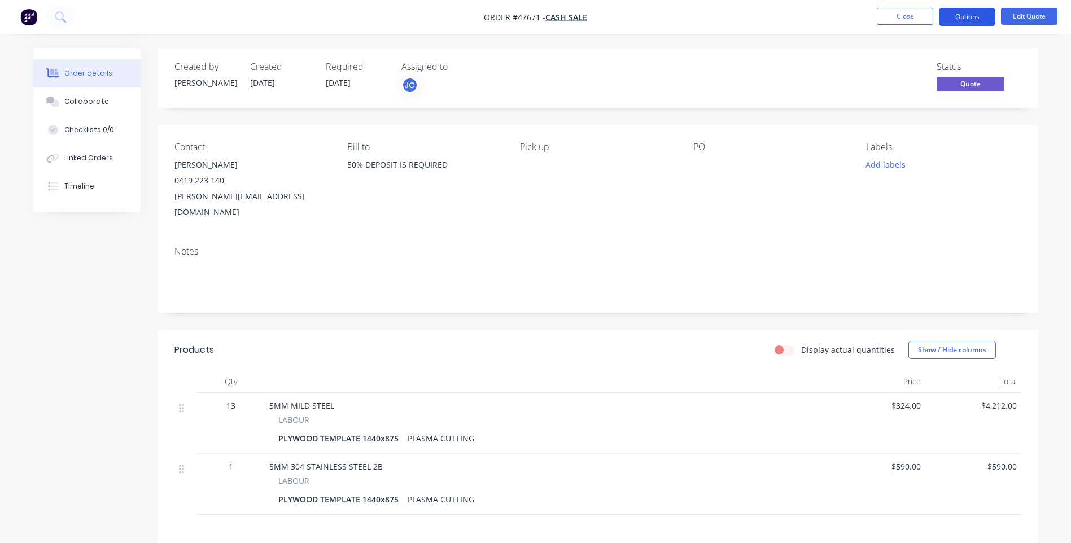
click at [979, 17] on button "Options" at bounding box center [966, 17] width 56 height 18
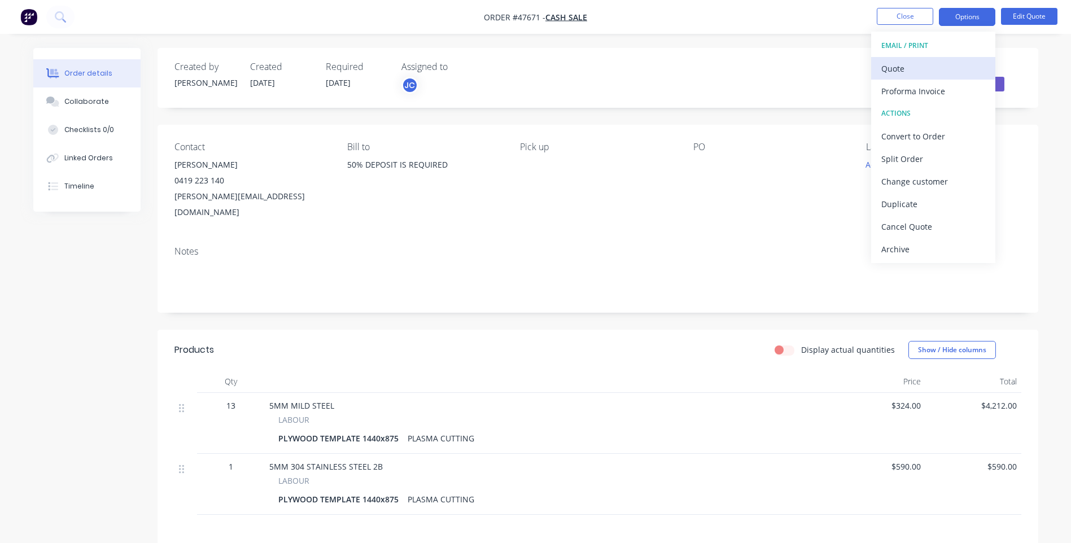
click at [899, 68] on div "Quote" at bounding box center [933, 68] width 104 height 16
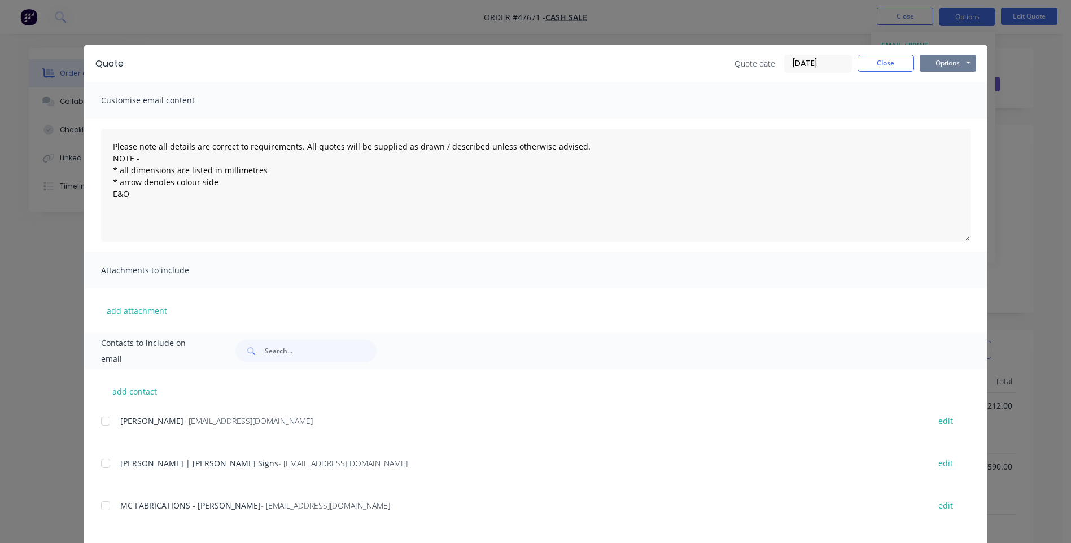
click at [956, 58] on button "Options" at bounding box center [947, 63] width 56 height 17
click at [940, 98] on button "Print" at bounding box center [955, 102] width 72 height 19
click at [892, 61] on button "Close" at bounding box center [885, 63] width 56 height 17
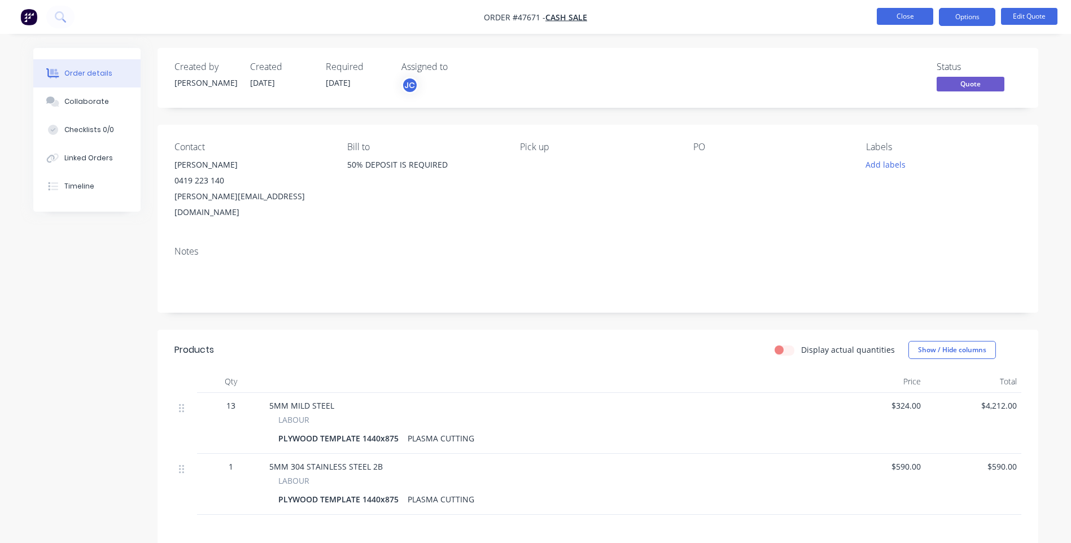
click at [896, 15] on button "Close" at bounding box center [904, 16] width 56 height 17
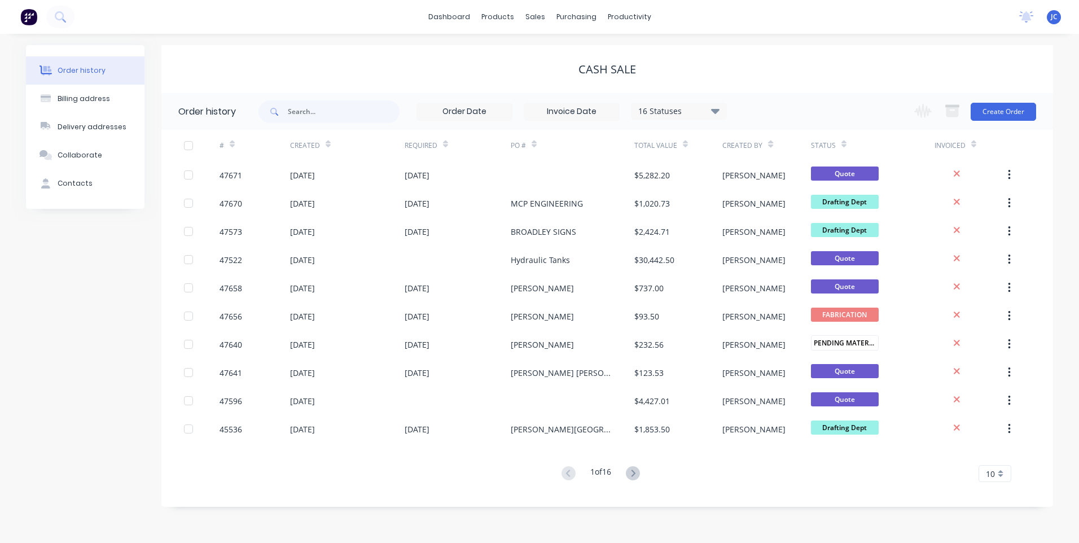
click at [303, 56] on div "CASH SALE" at bounding box center [607, 69] width 892 height 48
